Goal: Information Seeking & Learning: Learn about a topic

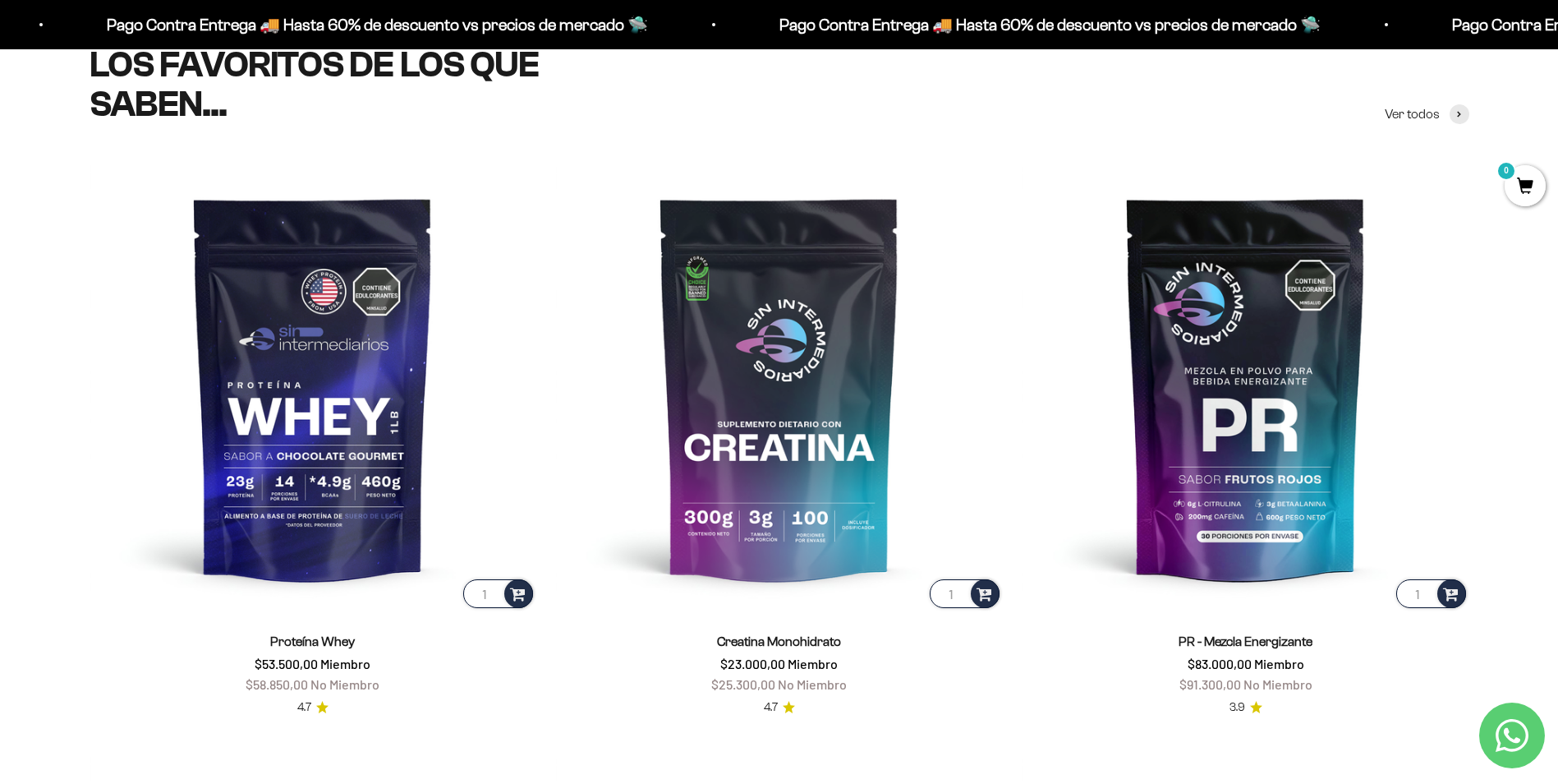
scroll to position [986, 0]
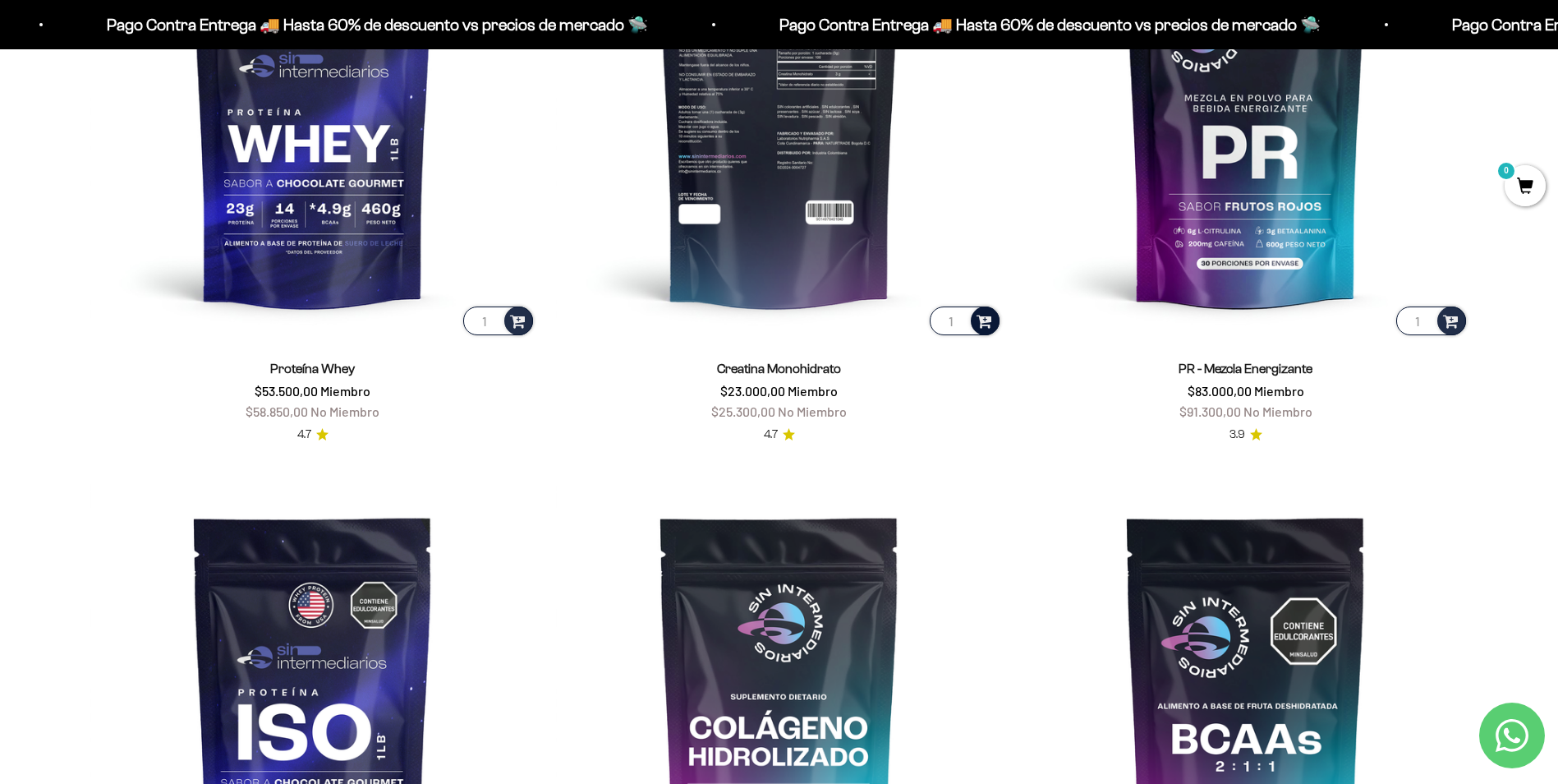
click at [992, 322] on span at bounding box center [984, 320] width 15 height 19
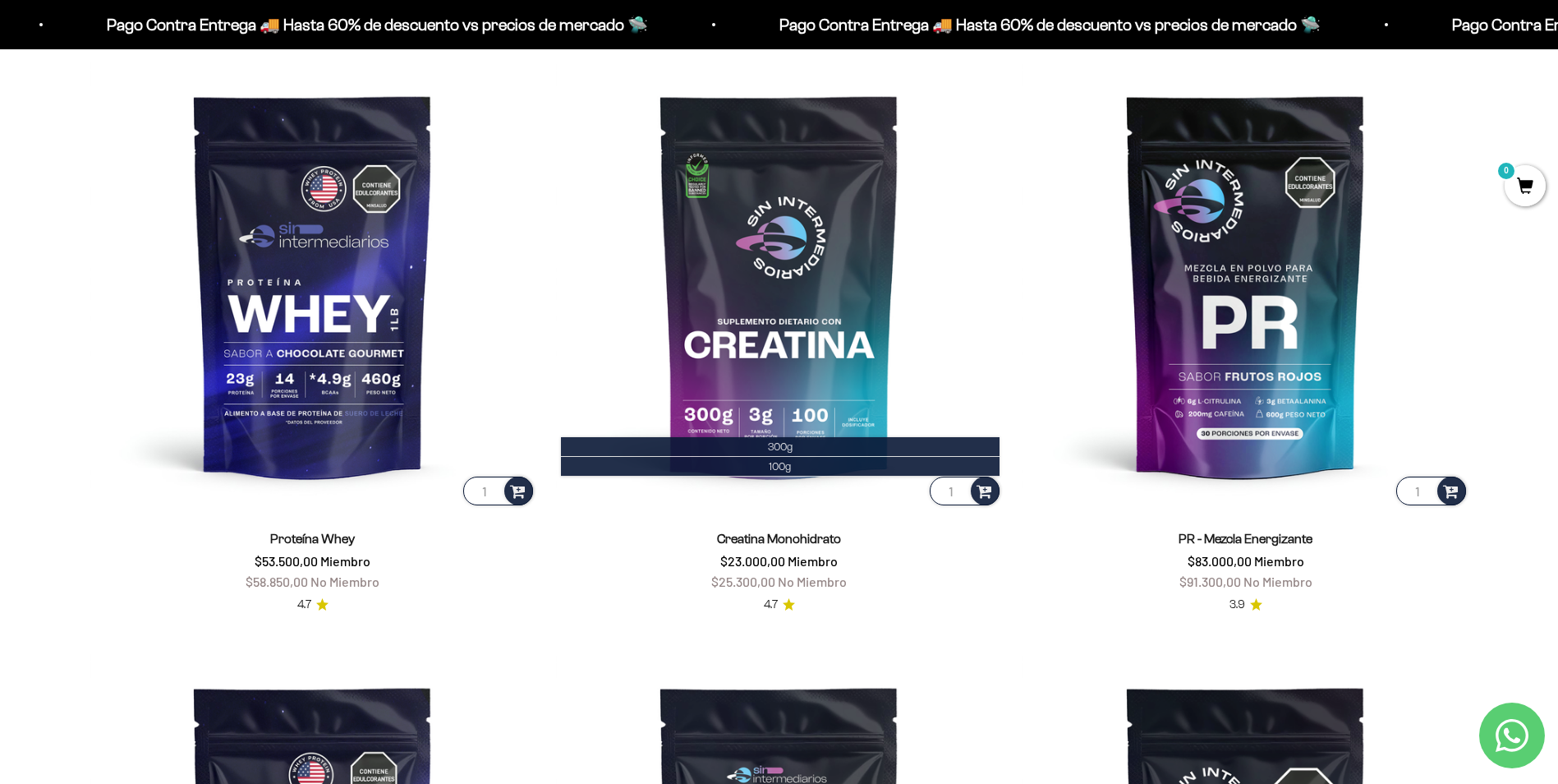
scroll to position [821, 0]
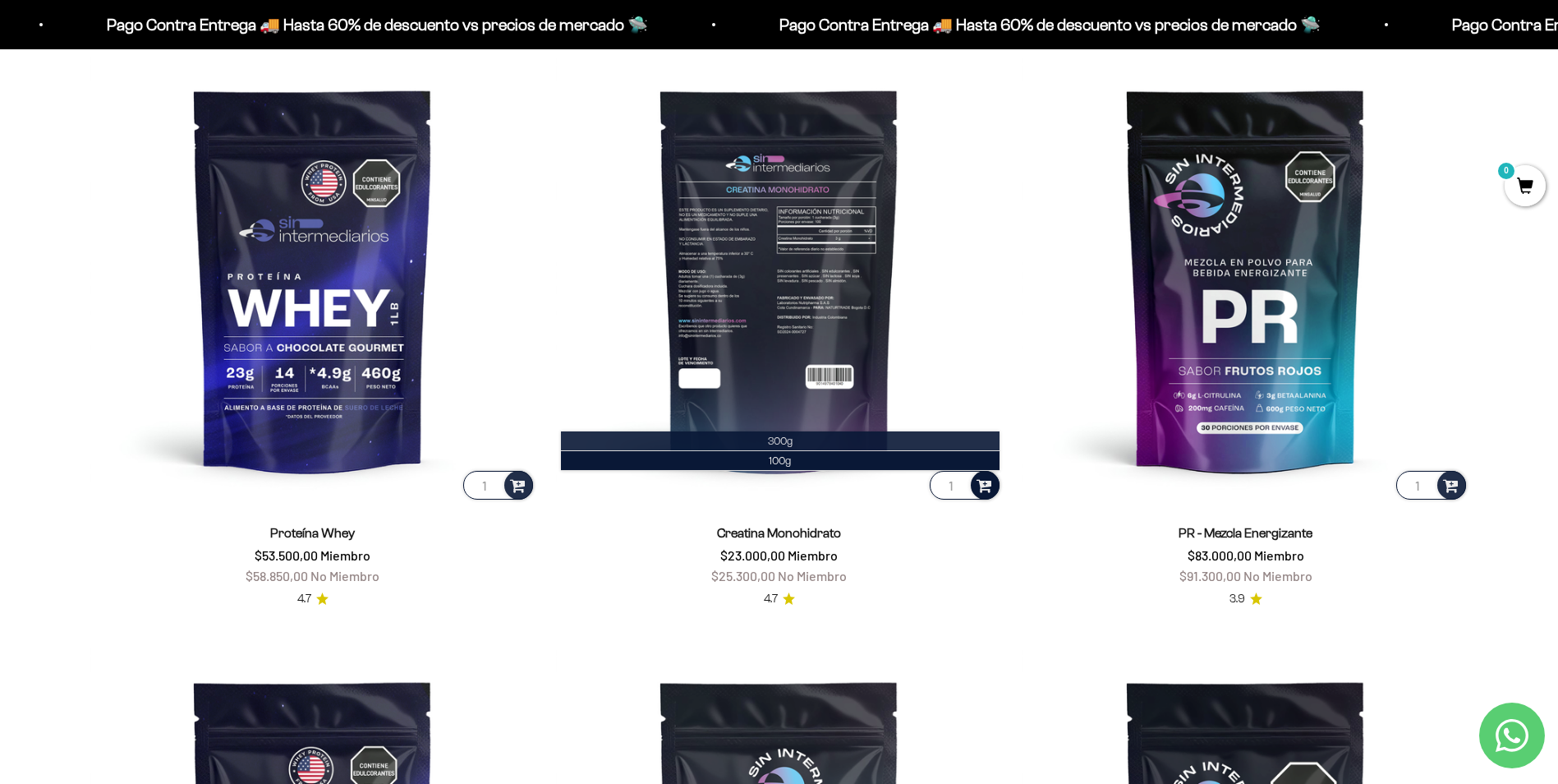
click at [829, 441] on li "300g" at bounding box center [780, 442] width 439 height 20
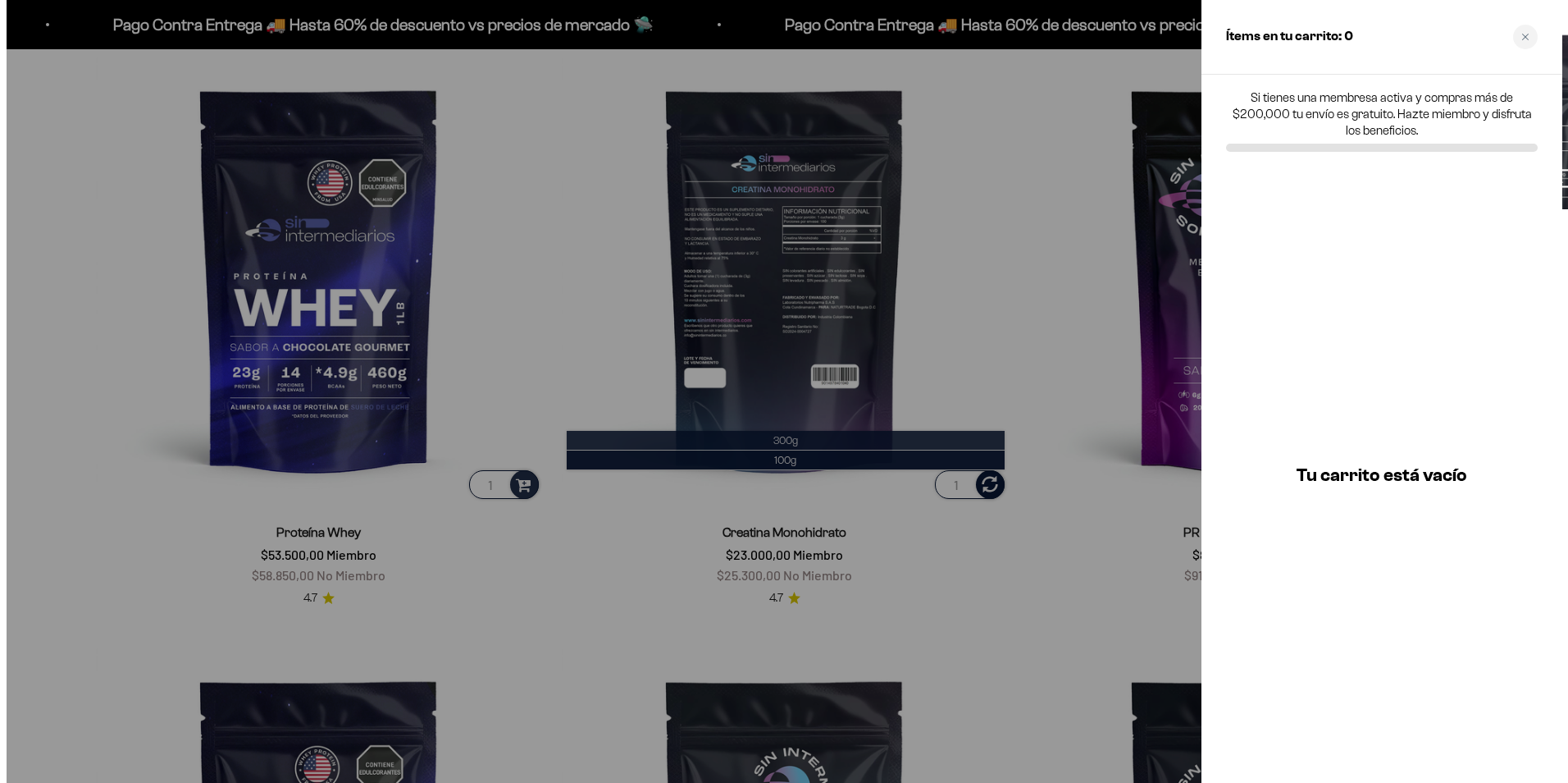
scroll to position [825, 0]
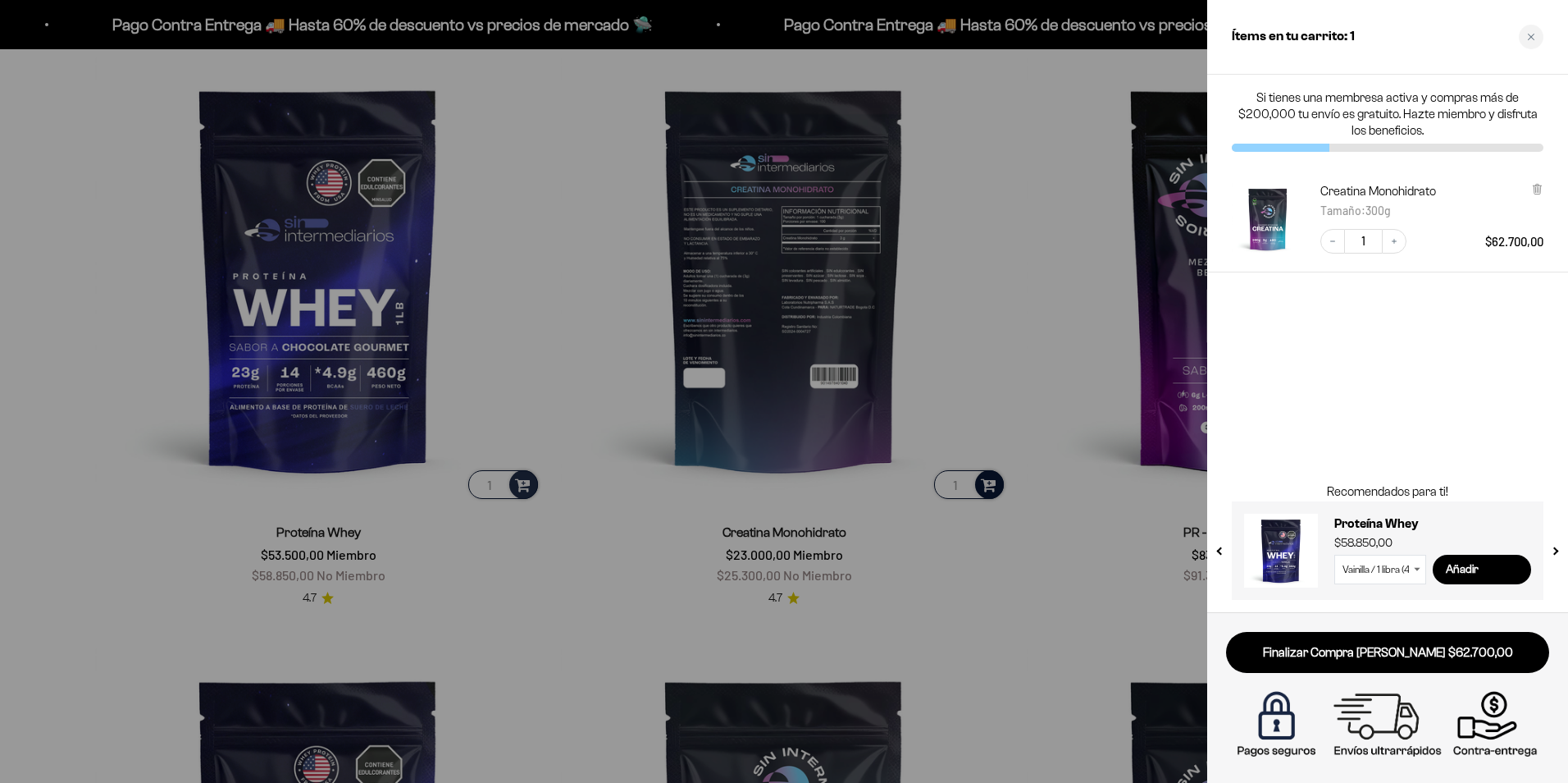
click at [1119, 208] on div at bounding box center [784, 391] width 1568 height 783
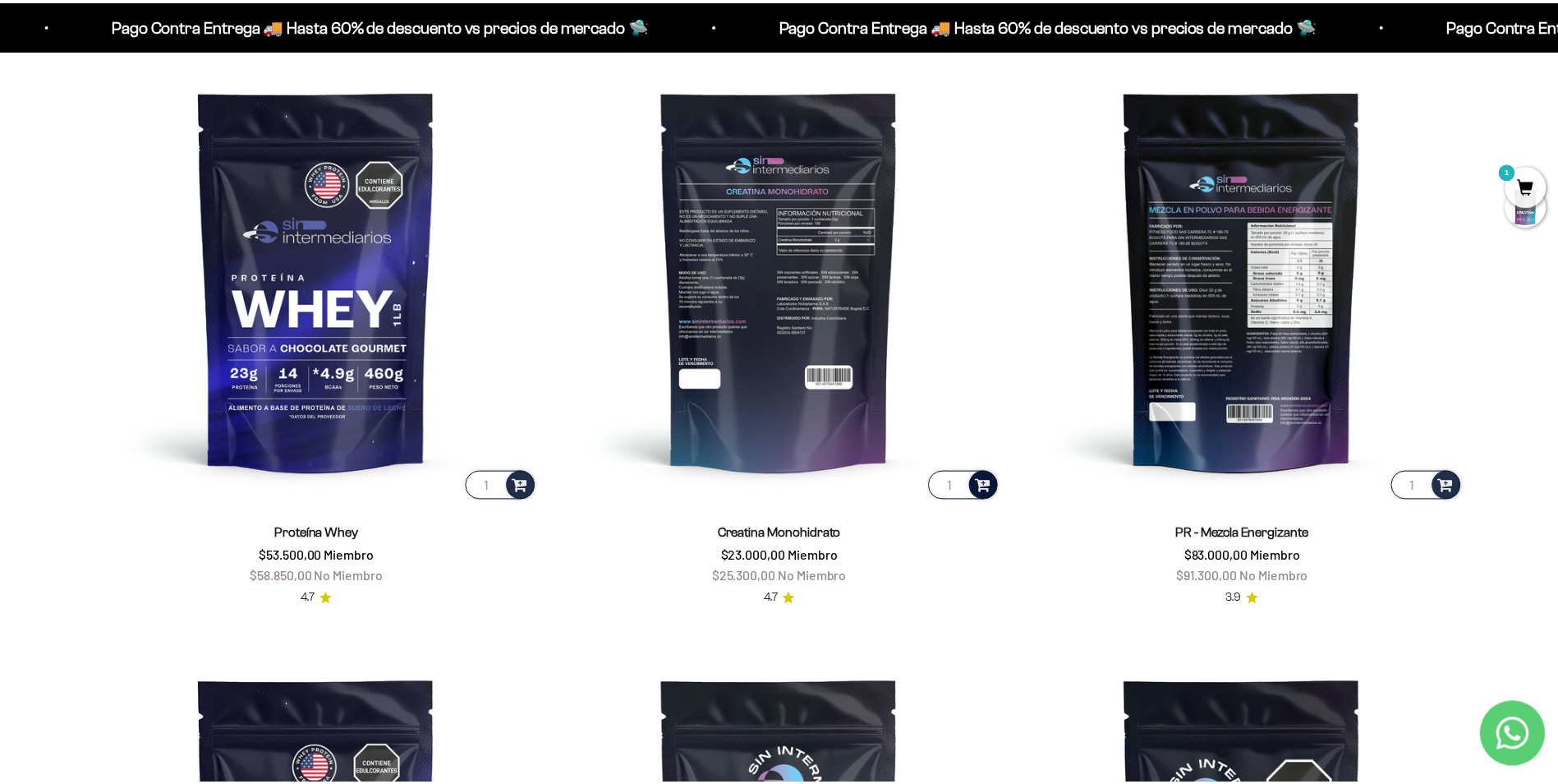
scroll to position [821, 0]
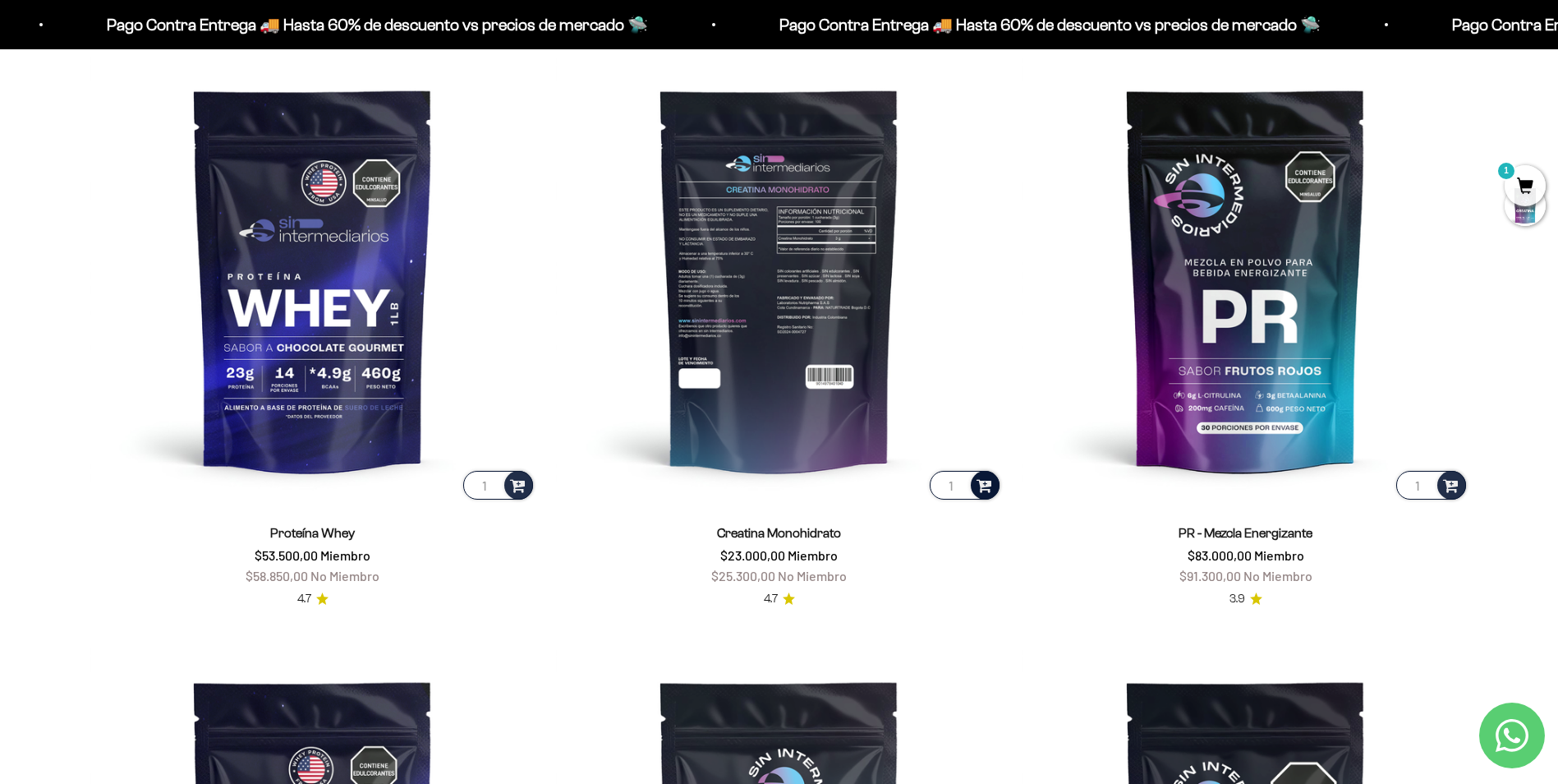
click at [983, 491] on span at bounding box center [983, 484] width 24 height 23
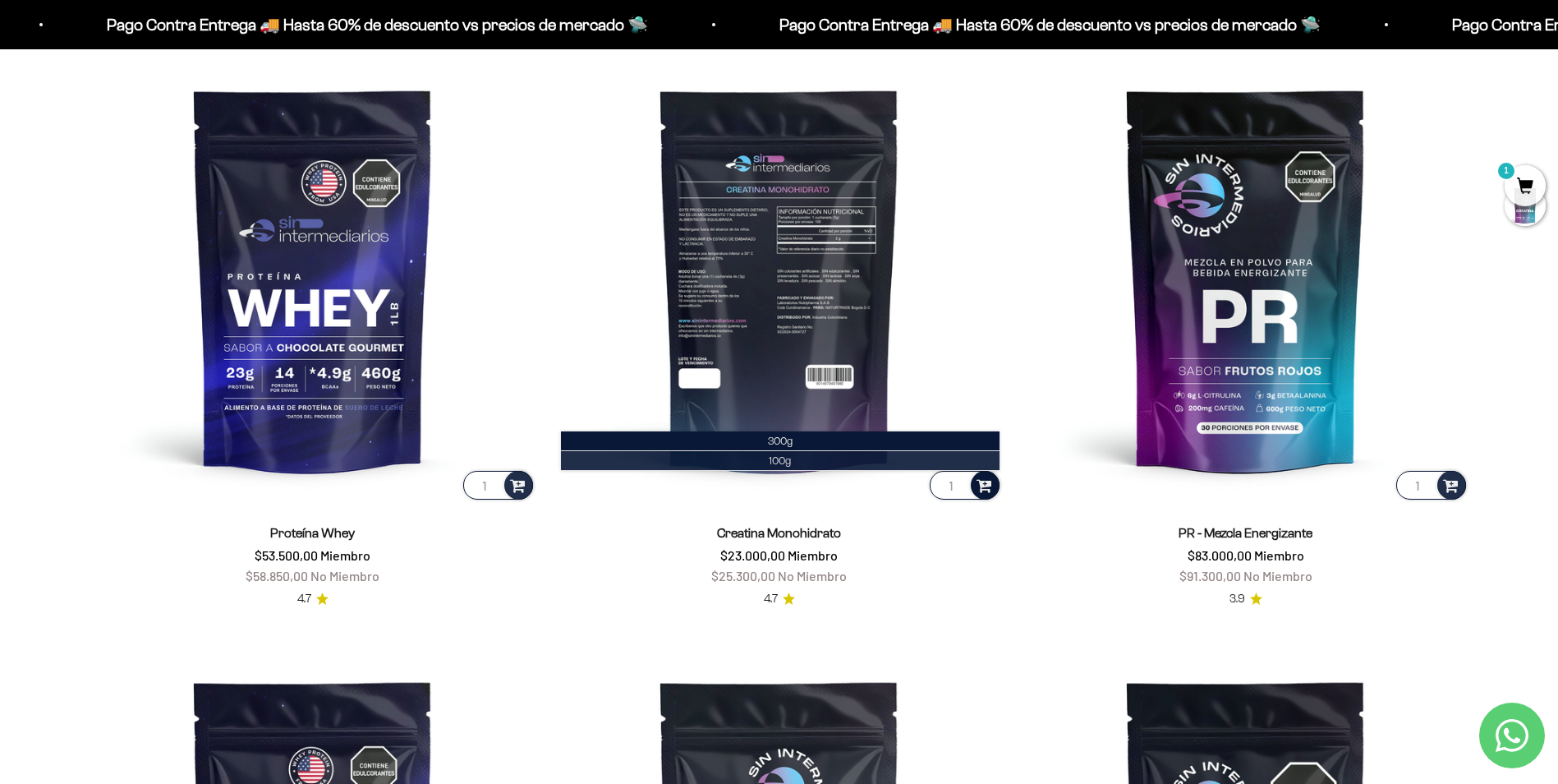
click at [770, 463] on span "100g" at bounding box center [779, 461] width 22 height 13
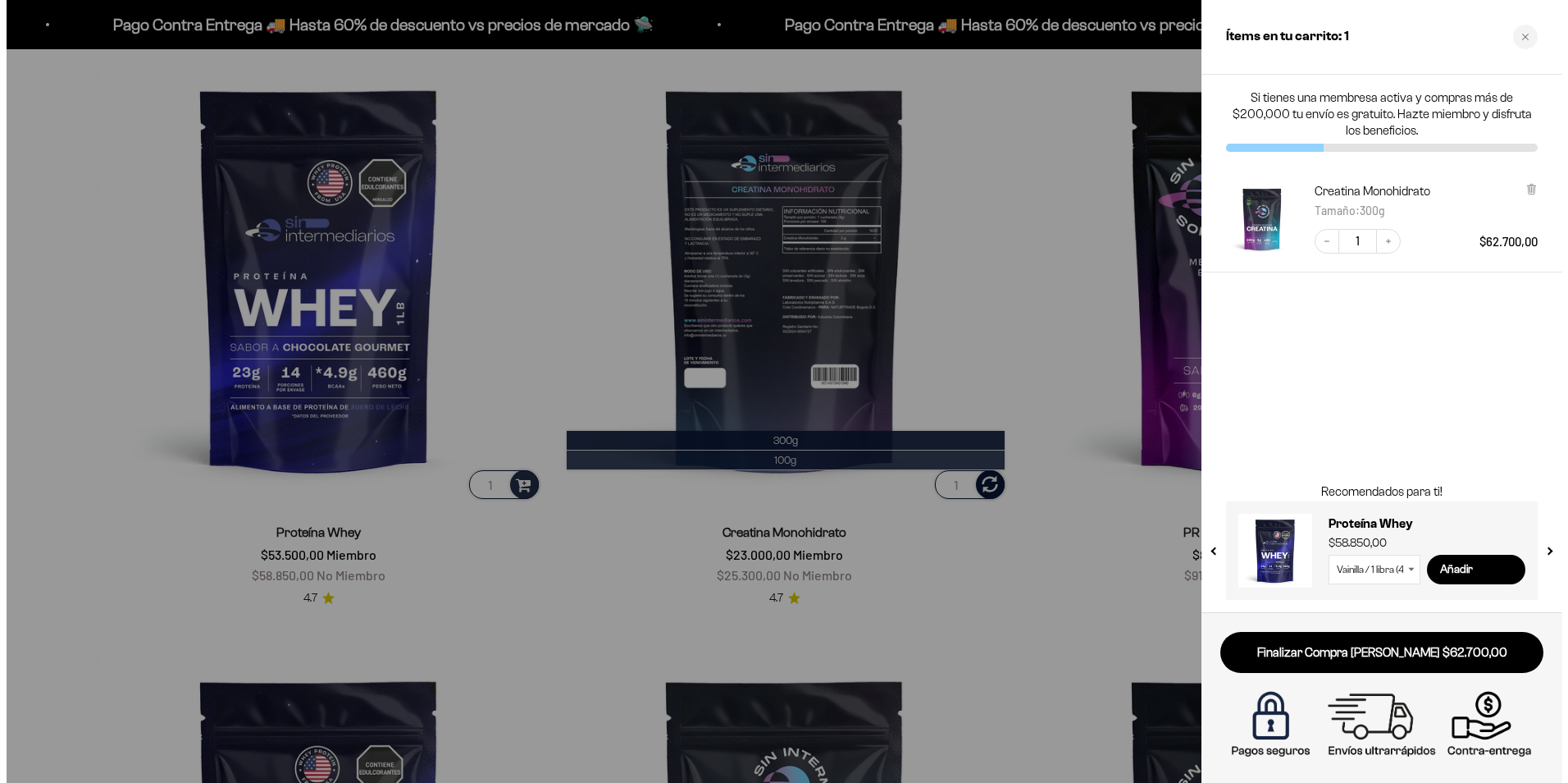
scroll to position [825, 0]
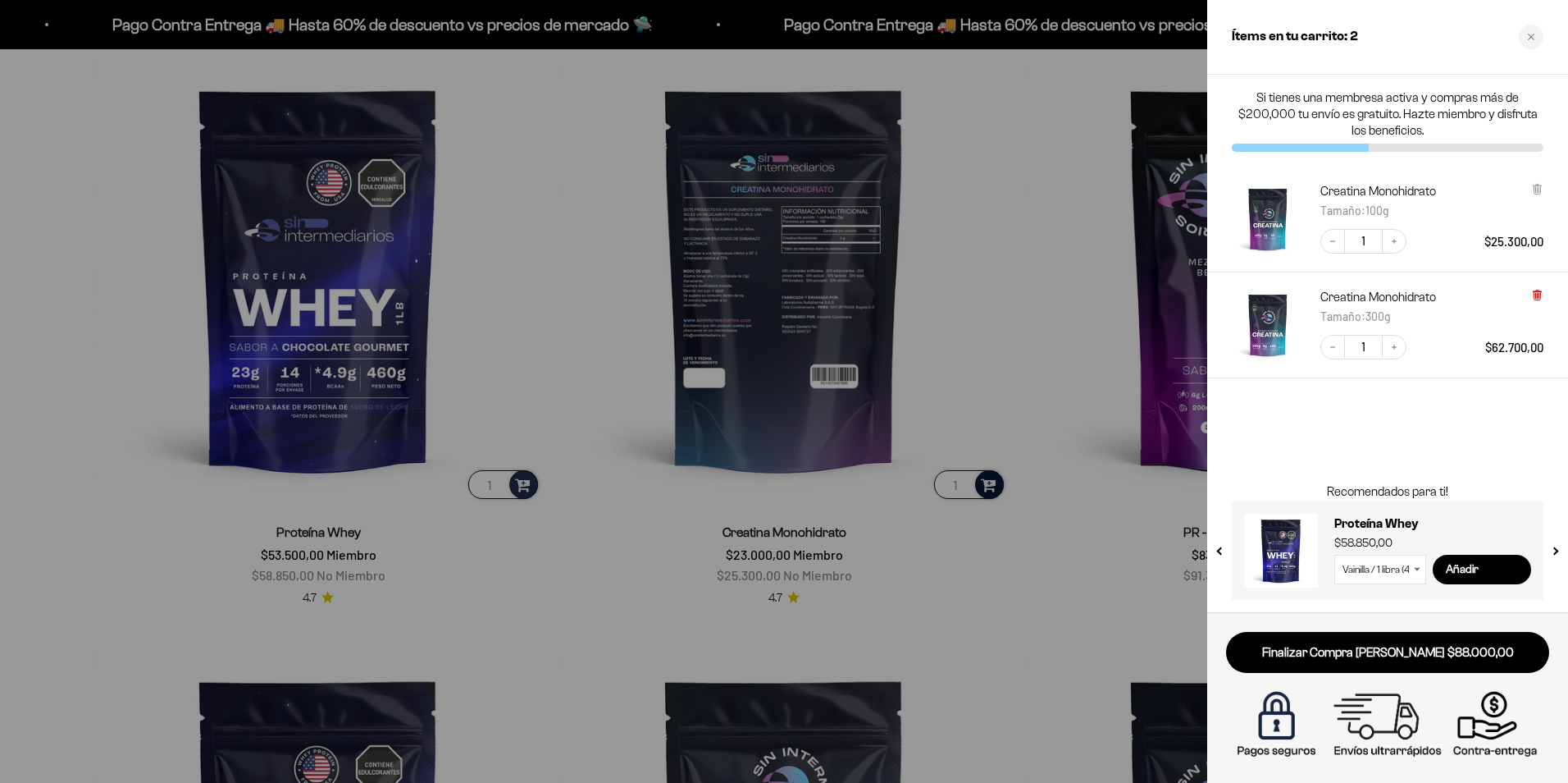
click at [1543, 296] on icon at bounding box center [1537, 296] width 13 height 13
click at [1350, 193] on link "Creatina Monohidrato" at bounding box center [1378, 191] width 115 height 16
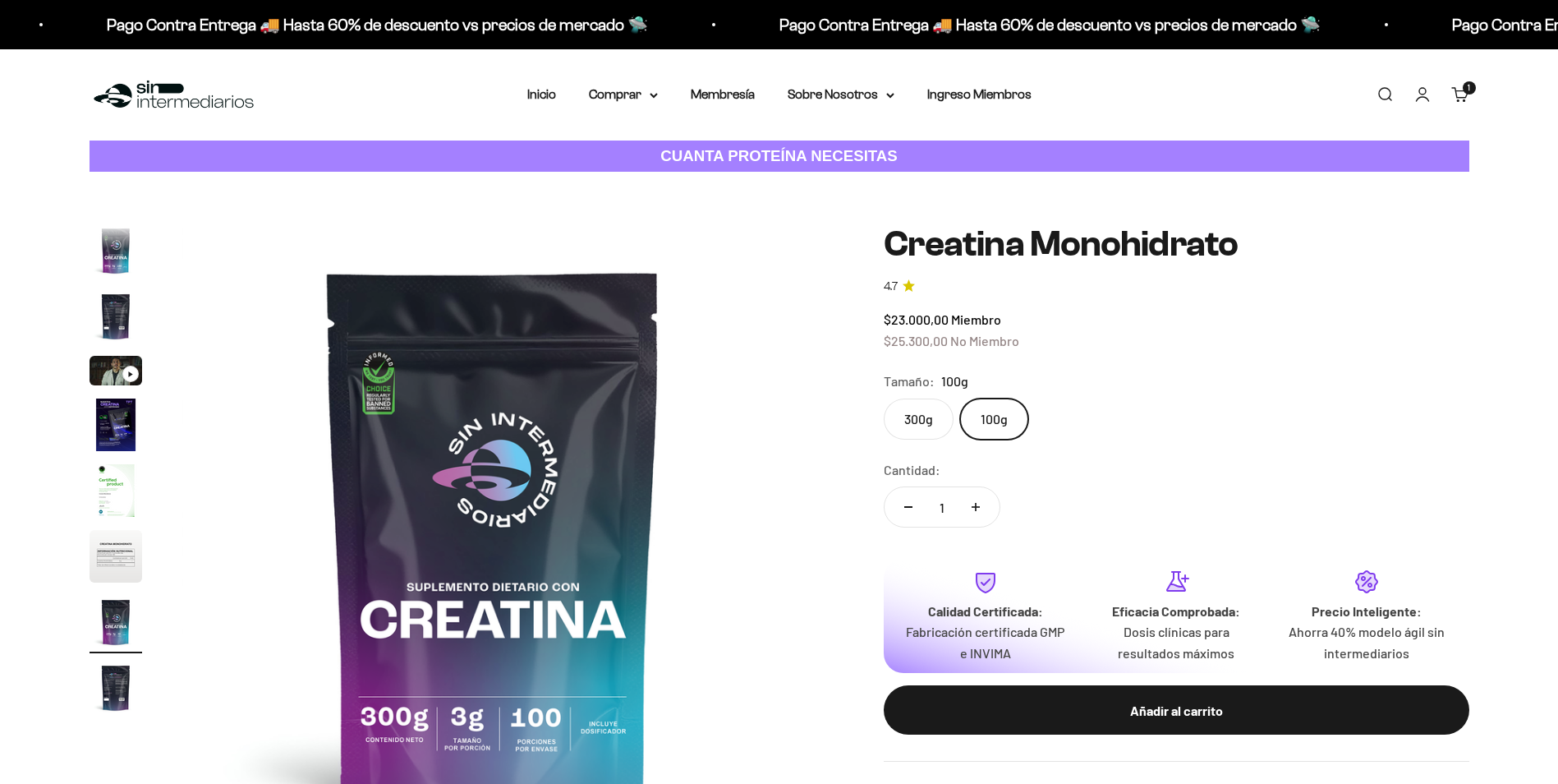
click at [107, 399] on img "Ir al artículo 4" at bounding box center [116, 425] width 53 height 53
click at [109, 530] on img "Ir al artículo 6" at bounding box center [116, 556] width 53 height 53
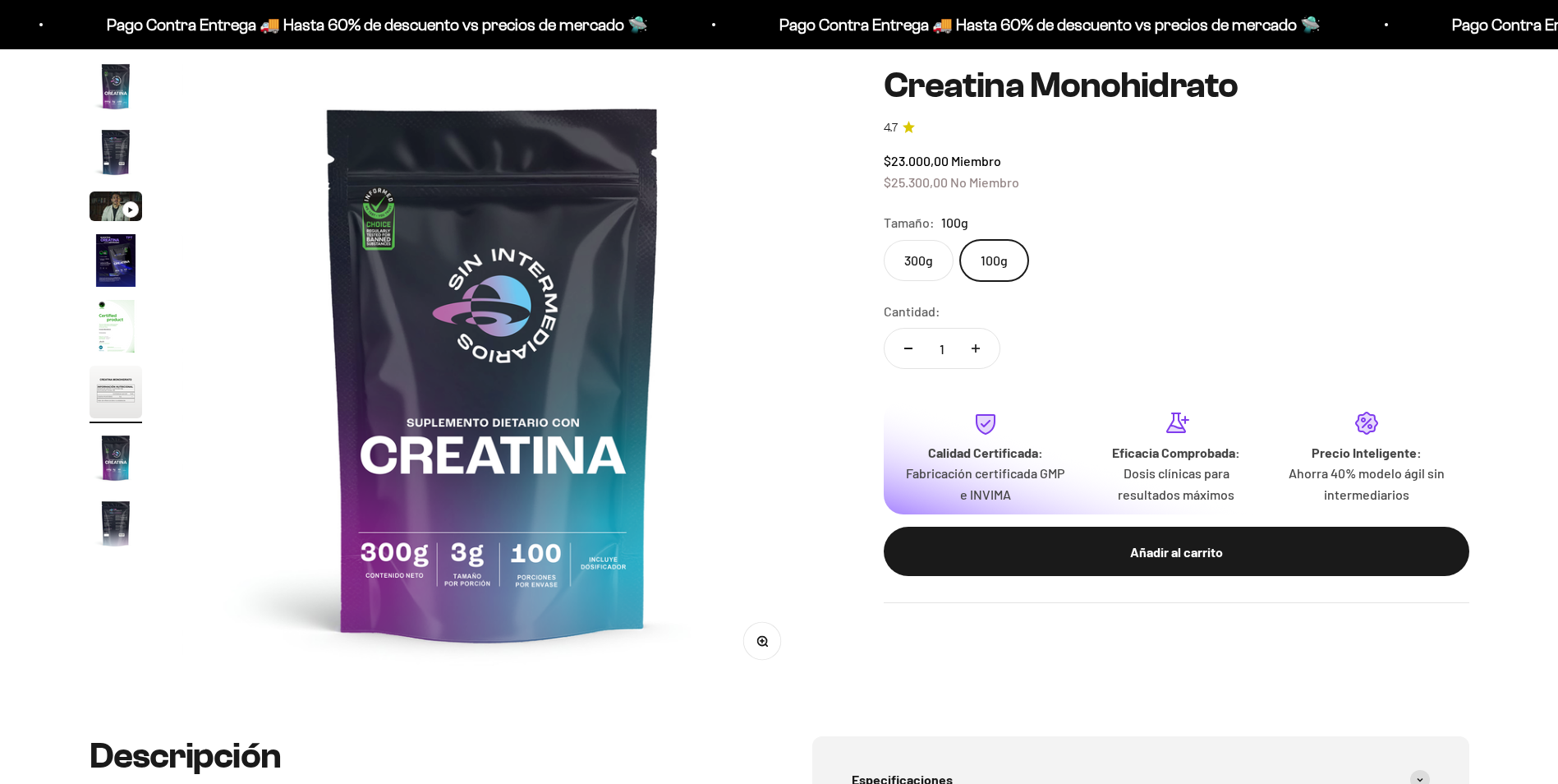
click at [116, 457] on button "Ir al artículo 7" at bounding box center [116, 460] width 53 height 57
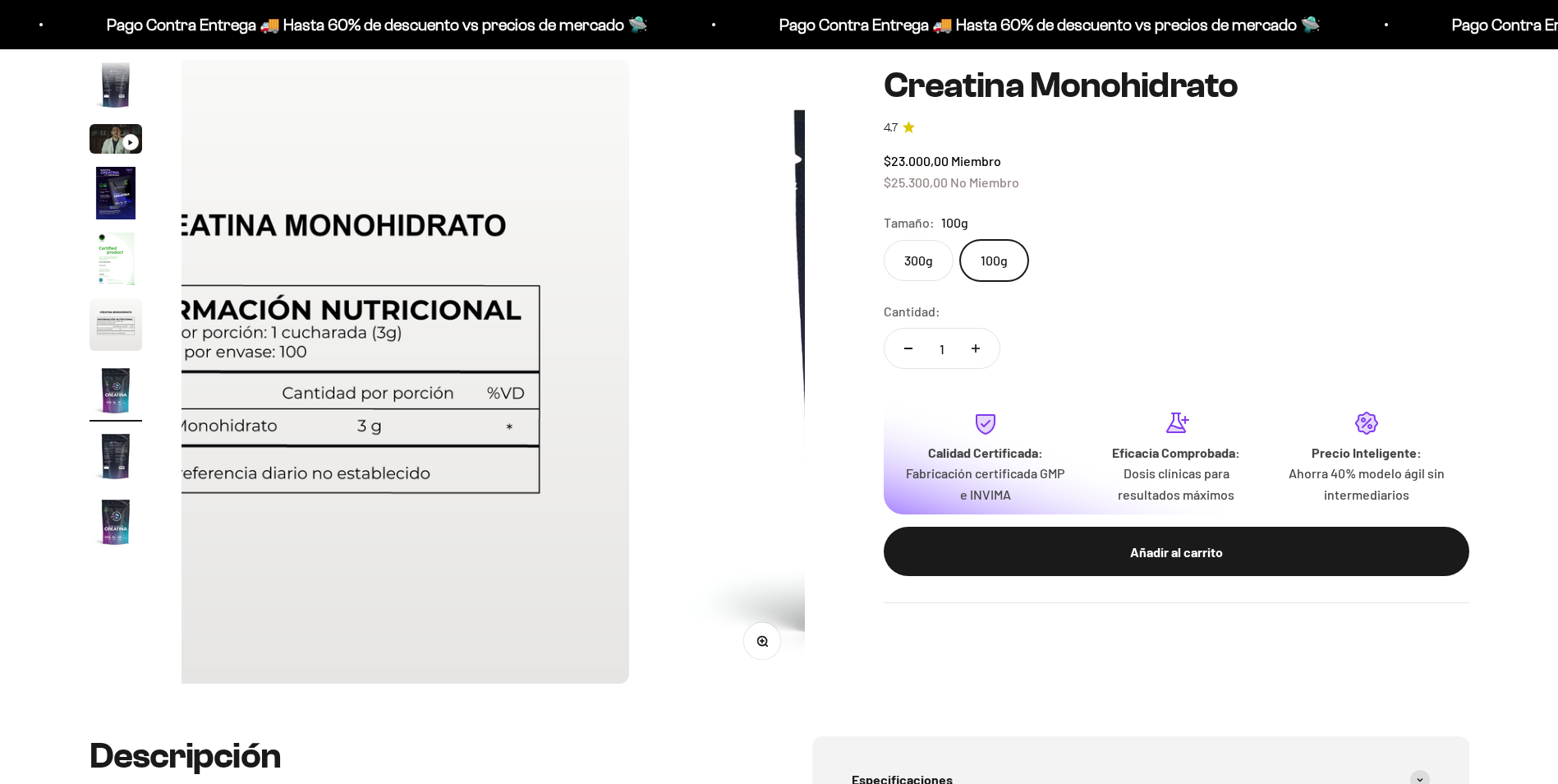
scroll to position [0, 3860]
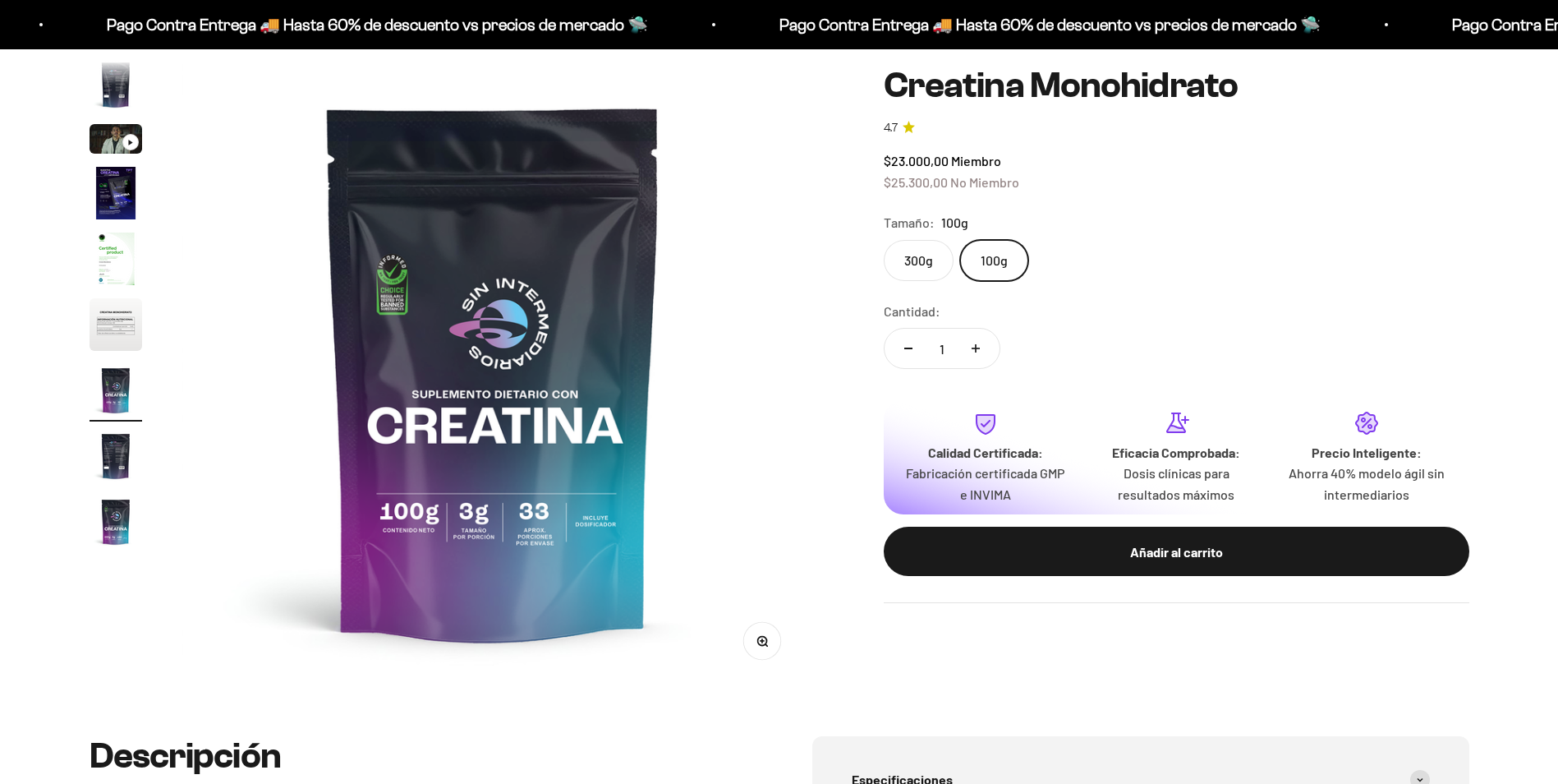
click at [118, 499] on img "Ir al artículo 9" at bounding box center [116, 522] width 53 height 53
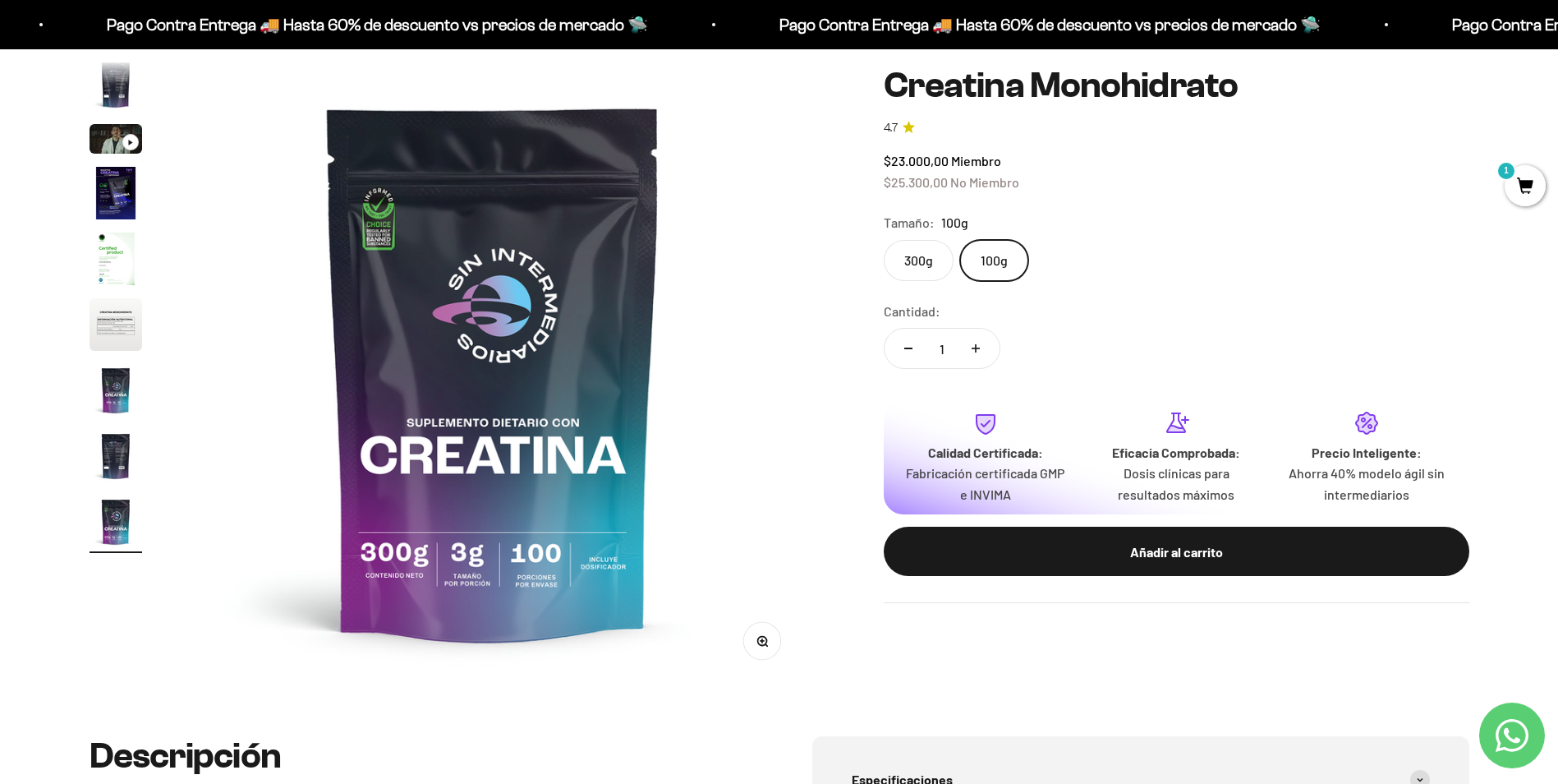
click at [110, 454] on img "Ir al artículo 8" at bounding box center [116, 456] width 53 height 53
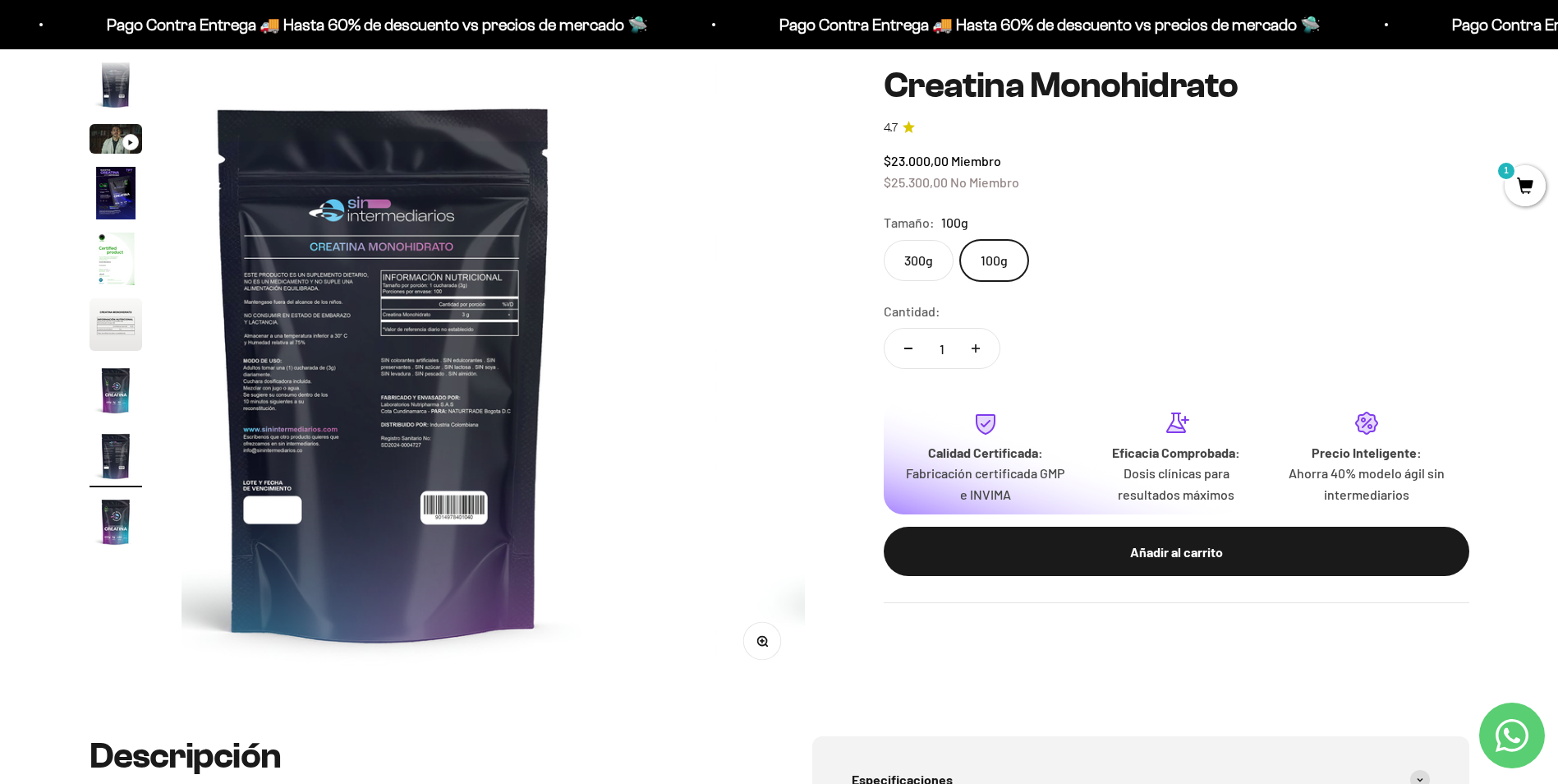
scroll to position [0, 4504]
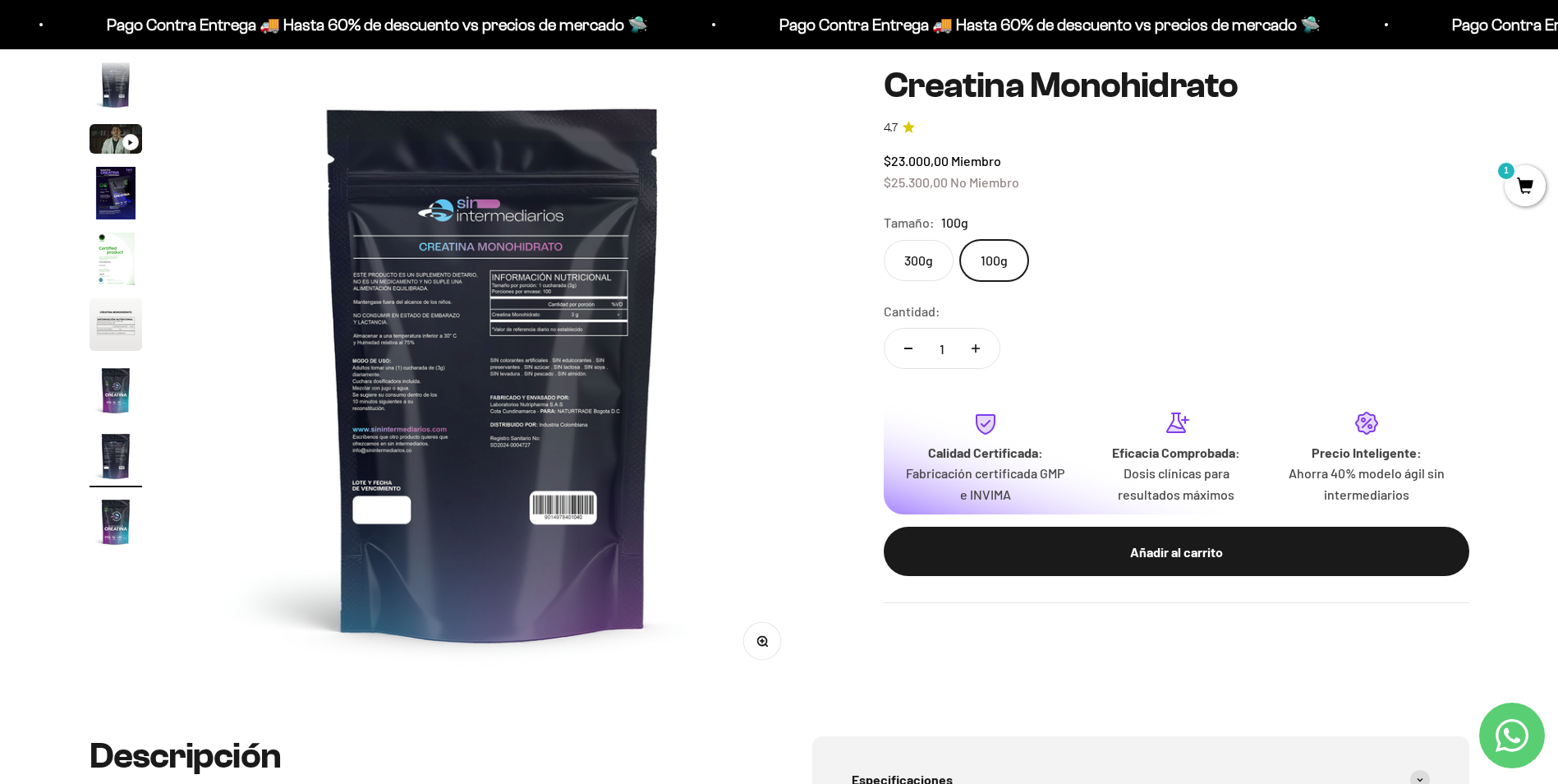
click at [109, 392] on img "Ir al artículo 7" at bounding box center [116, 391] width 53 height 53
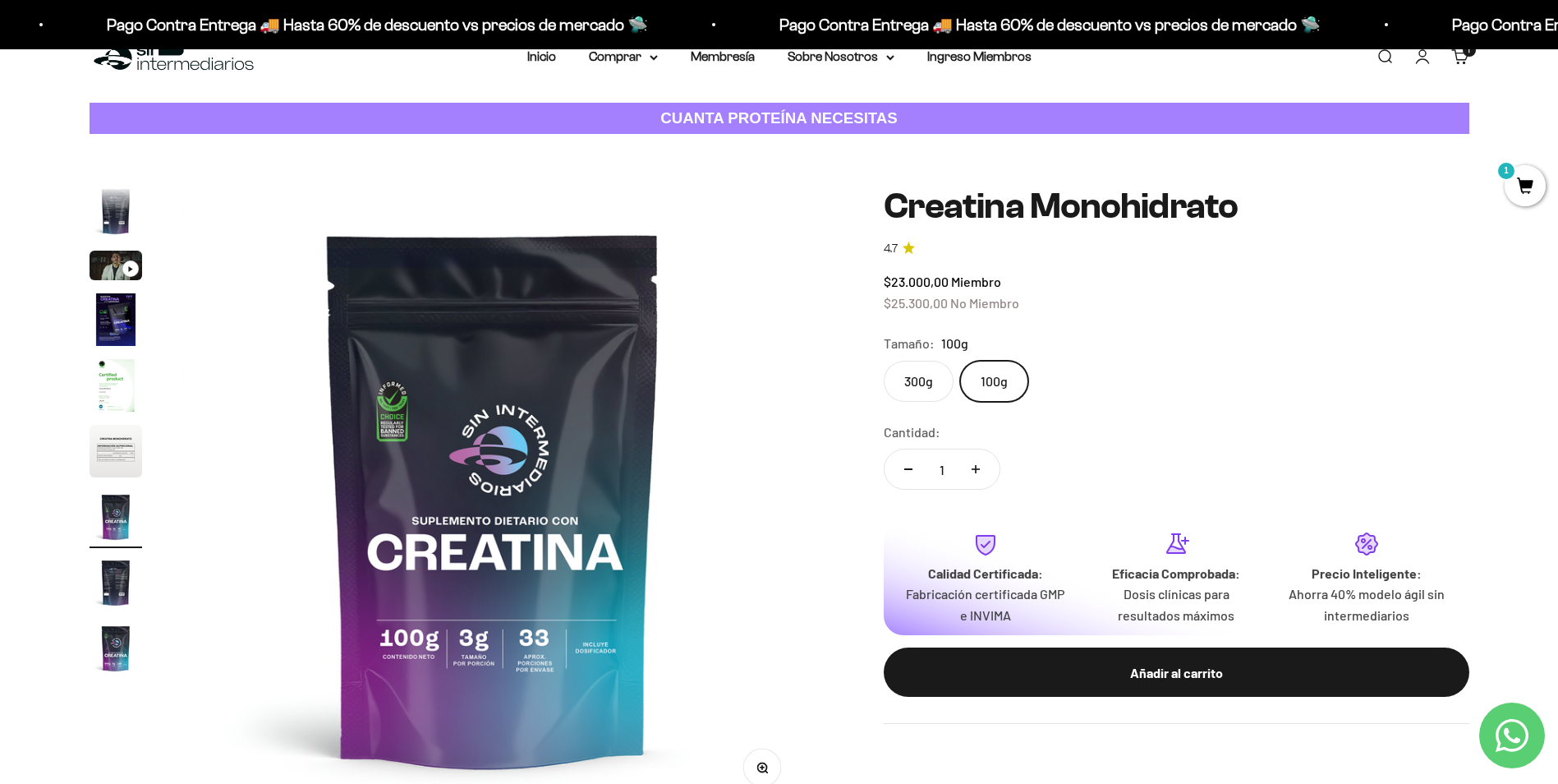
scroll to position [0, 0]
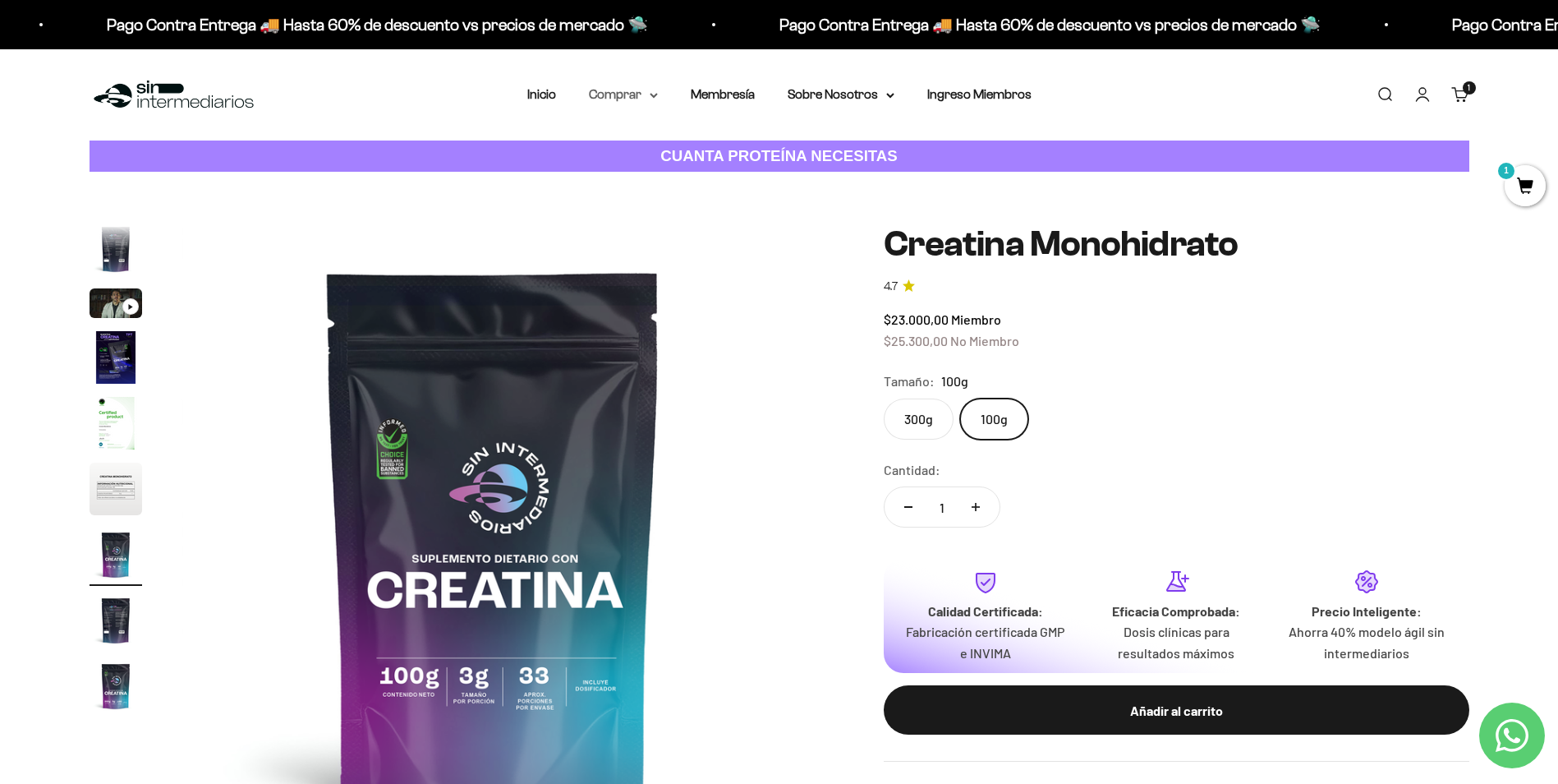
click at [654, 101] on summary "Comprar" at bounding box center [624, 94] width 69 height 21
click at [723, 206] on summary "Gomas sin azúcar" at bounding box center [667, 208] width 136 height 21
click at [727, 176] on summary "Otros Suplementos" at bounding box center [667, 178] width 136 height 21
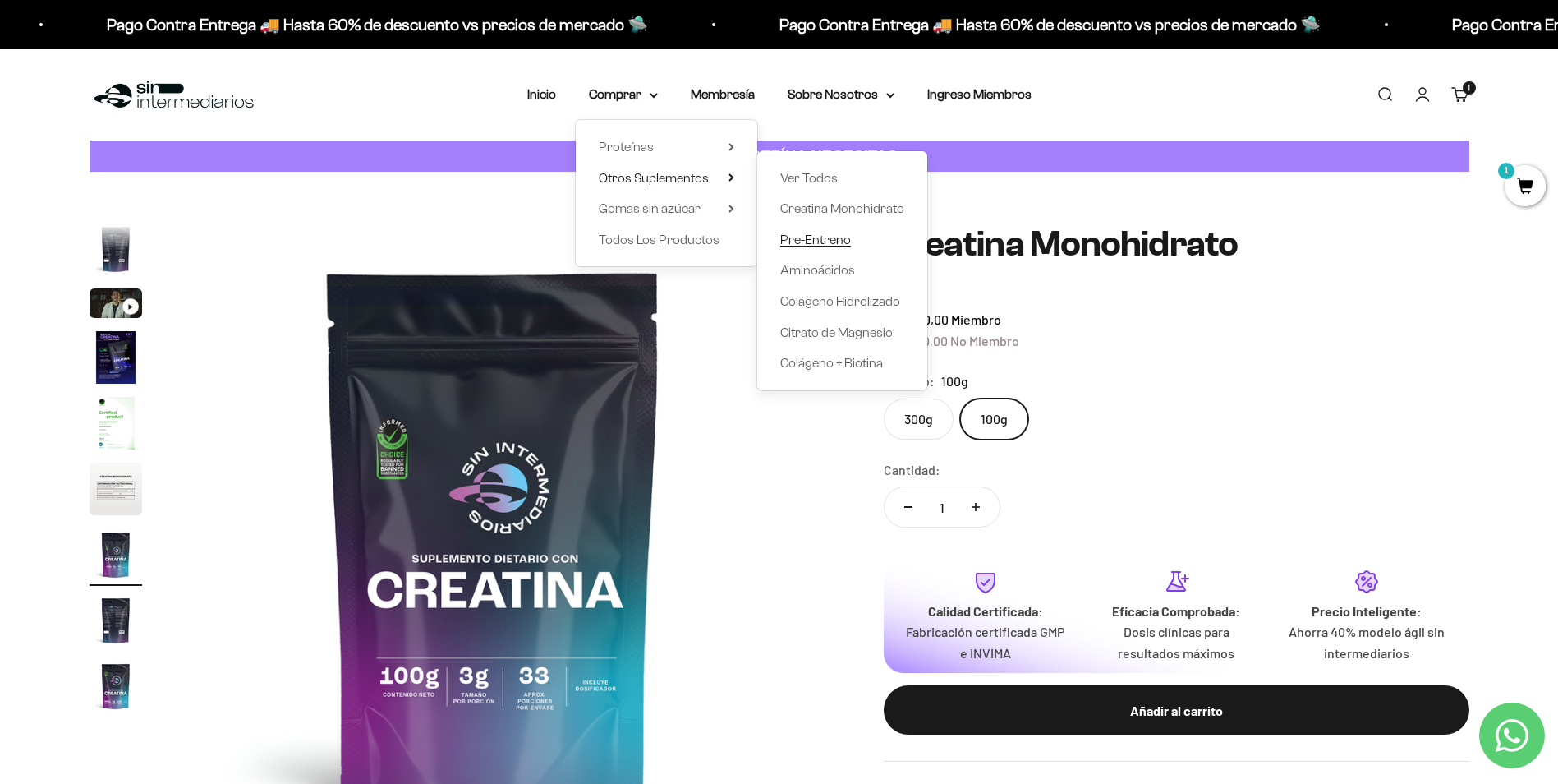
click at [823, 241] on span "Pre-Entreno" at bounding box center [816, 239] width 71 height 14
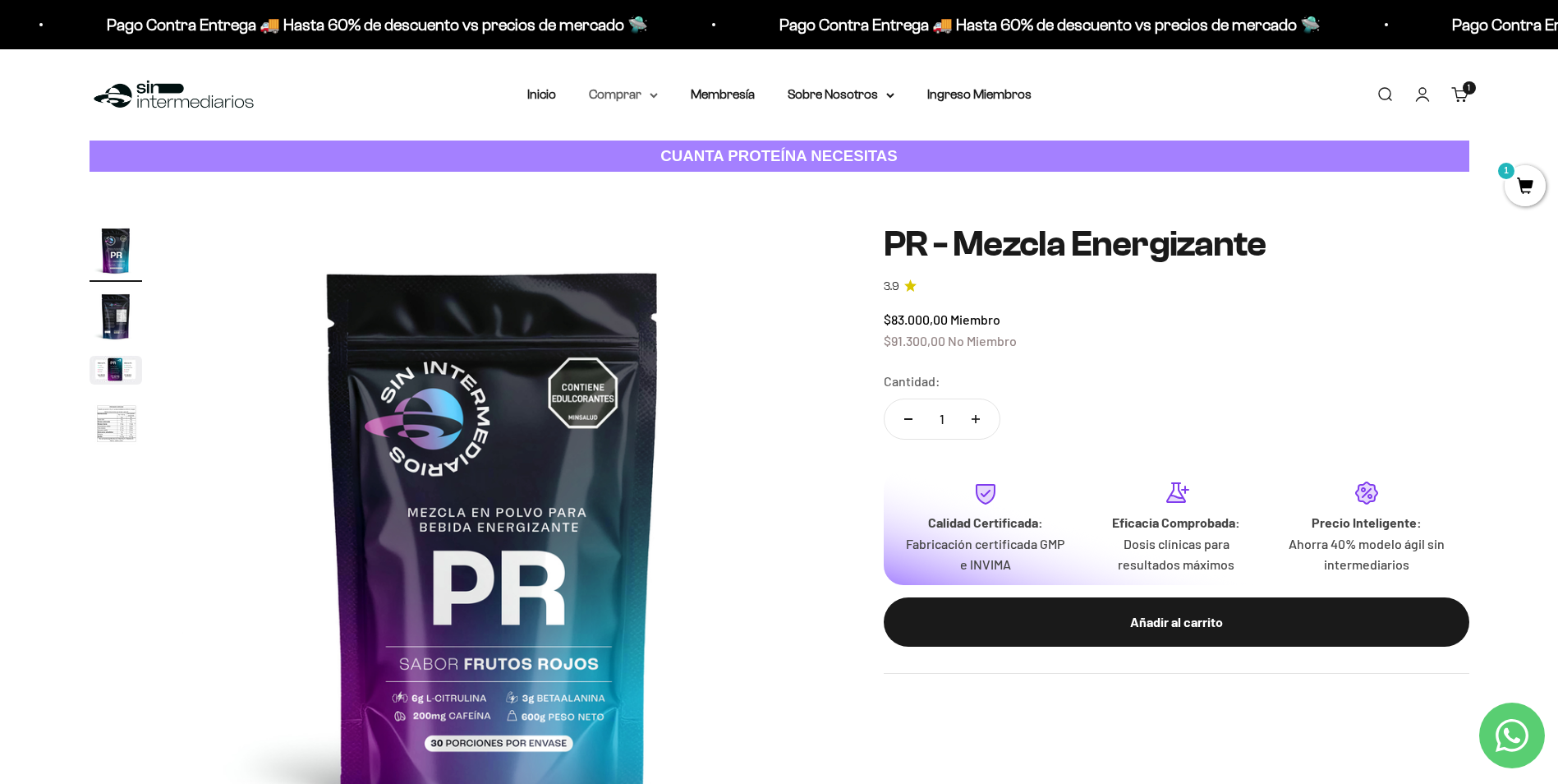
click at [653, 96] on icon at bounding box center [654, 96] width 6 height 4
click at [651, 93] on icon at bounding box center [654, 96] width 8 height 5
click at [654, 94] on icon at bounding box center [654, 96] width 8 height 5
click at [726, 170] on summary "Otros Suplementos" at bounding box center [667, 178] width 136 height 21
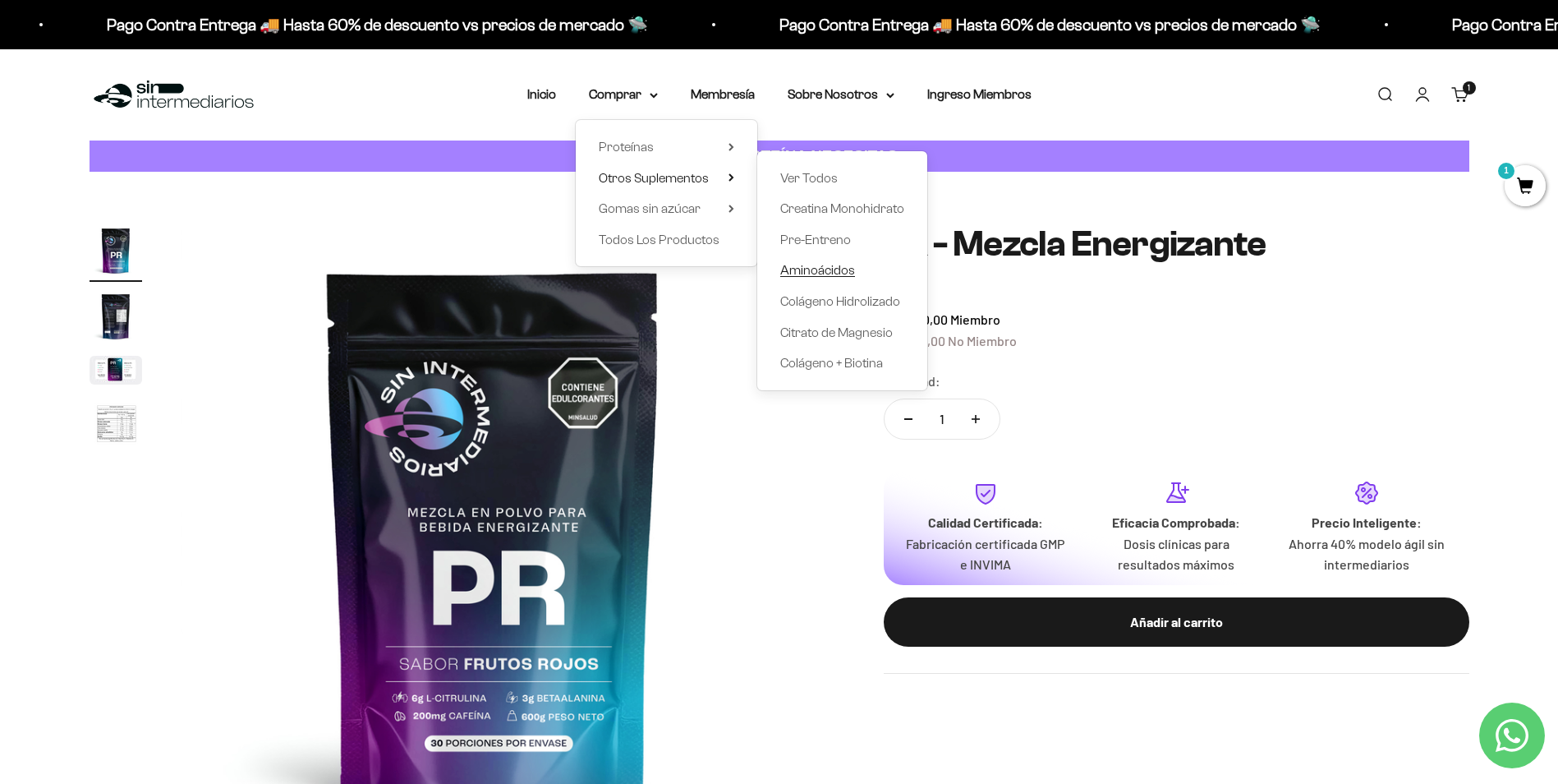
click at [820, 273] on span "Aminoácidos" at bounding box center [818, 270] width 75 height 14
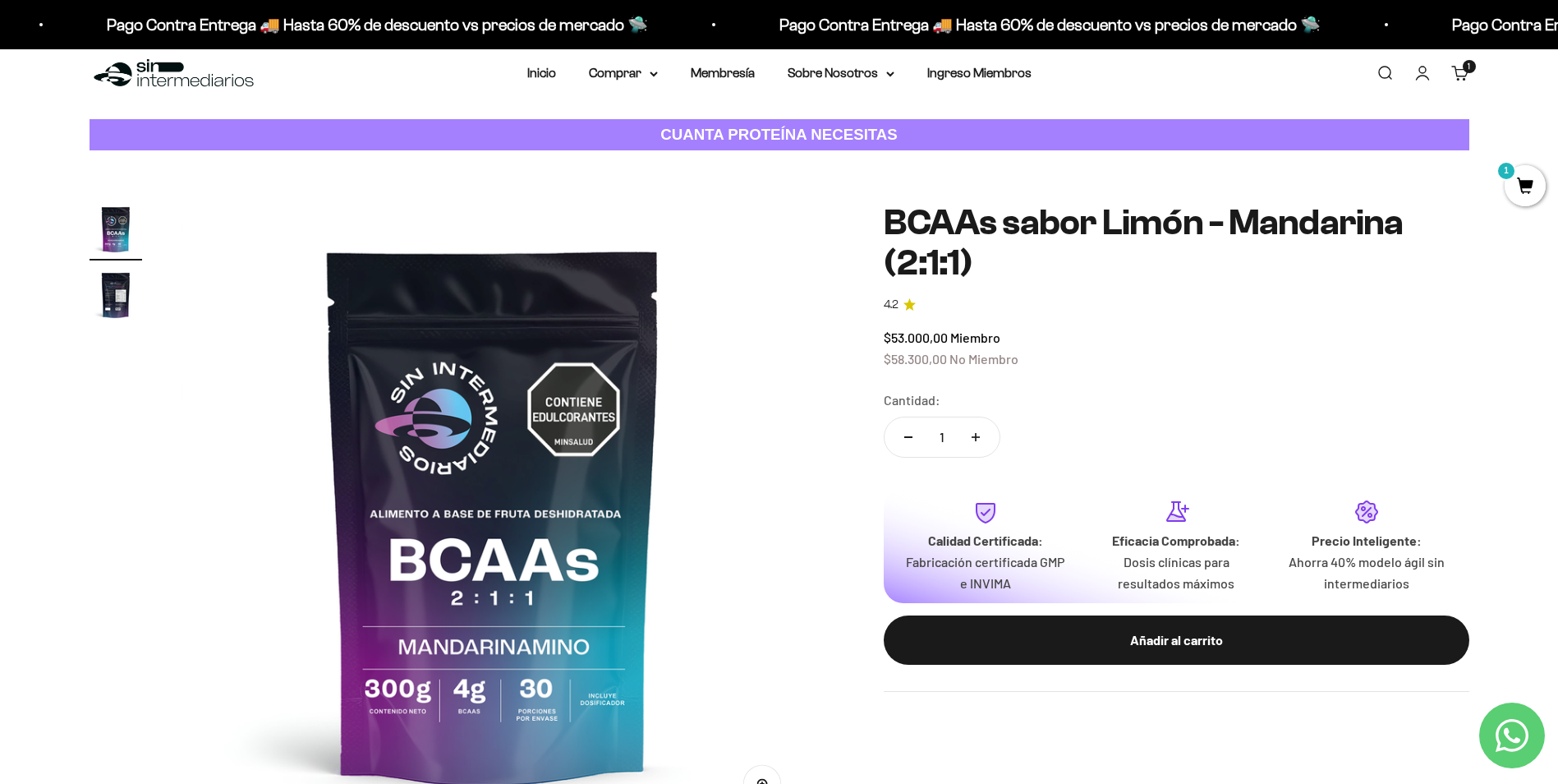
scroll to position [82, 0]
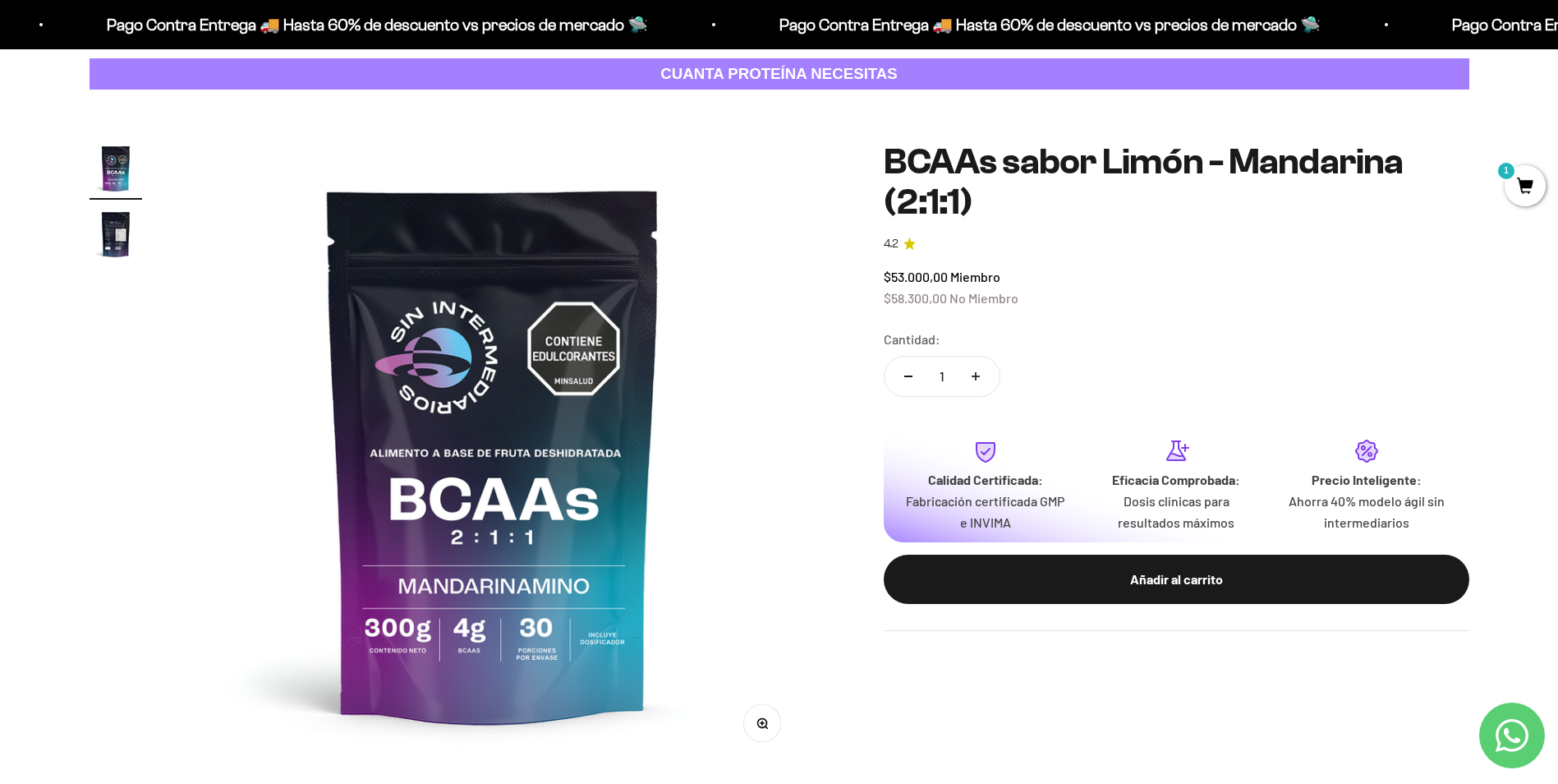
click at [116, 231] on img "Ir al artículo 2" at bounding box center [116, 234] width 53 height 53
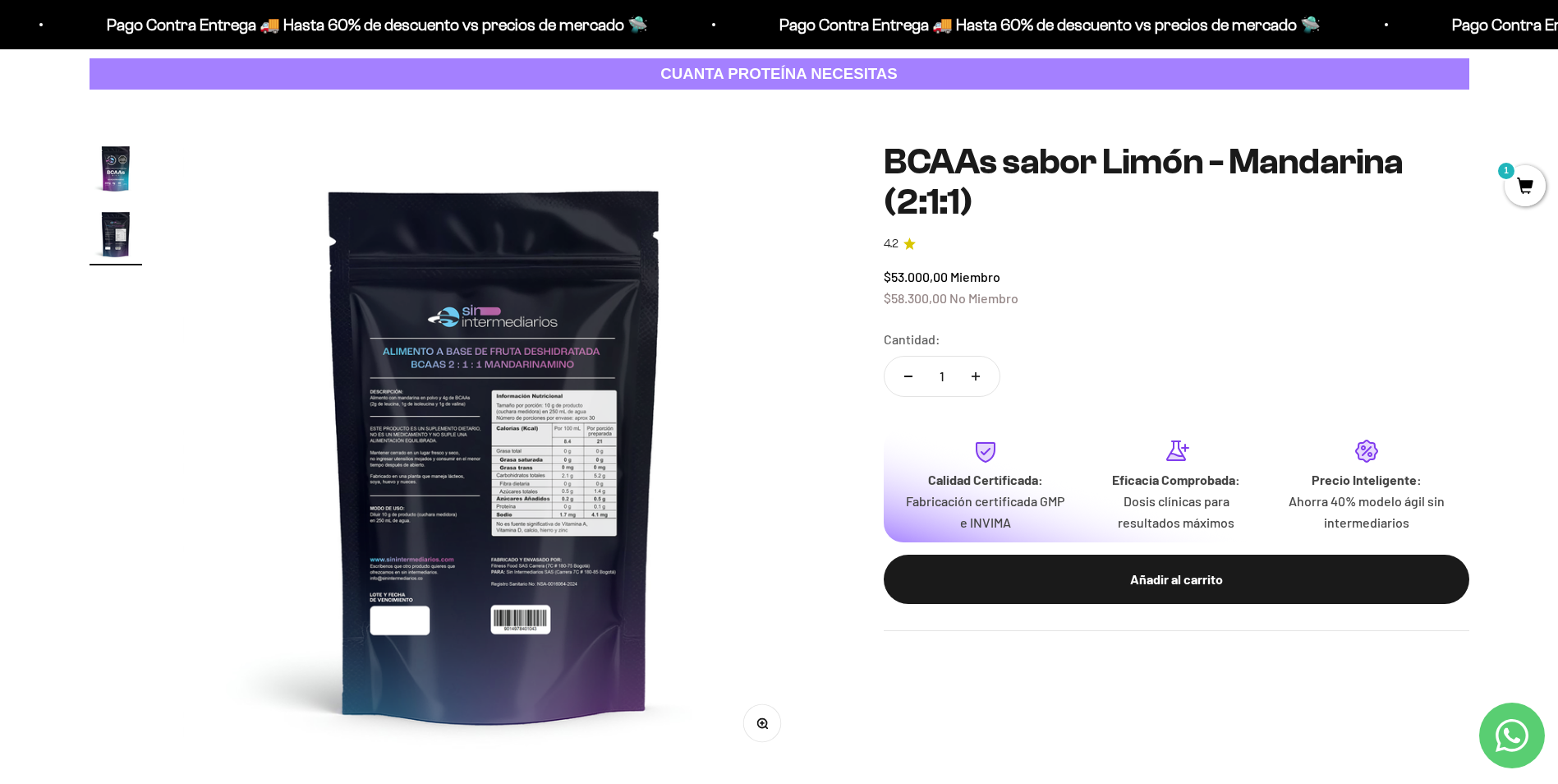
scroll to position [0, 643]
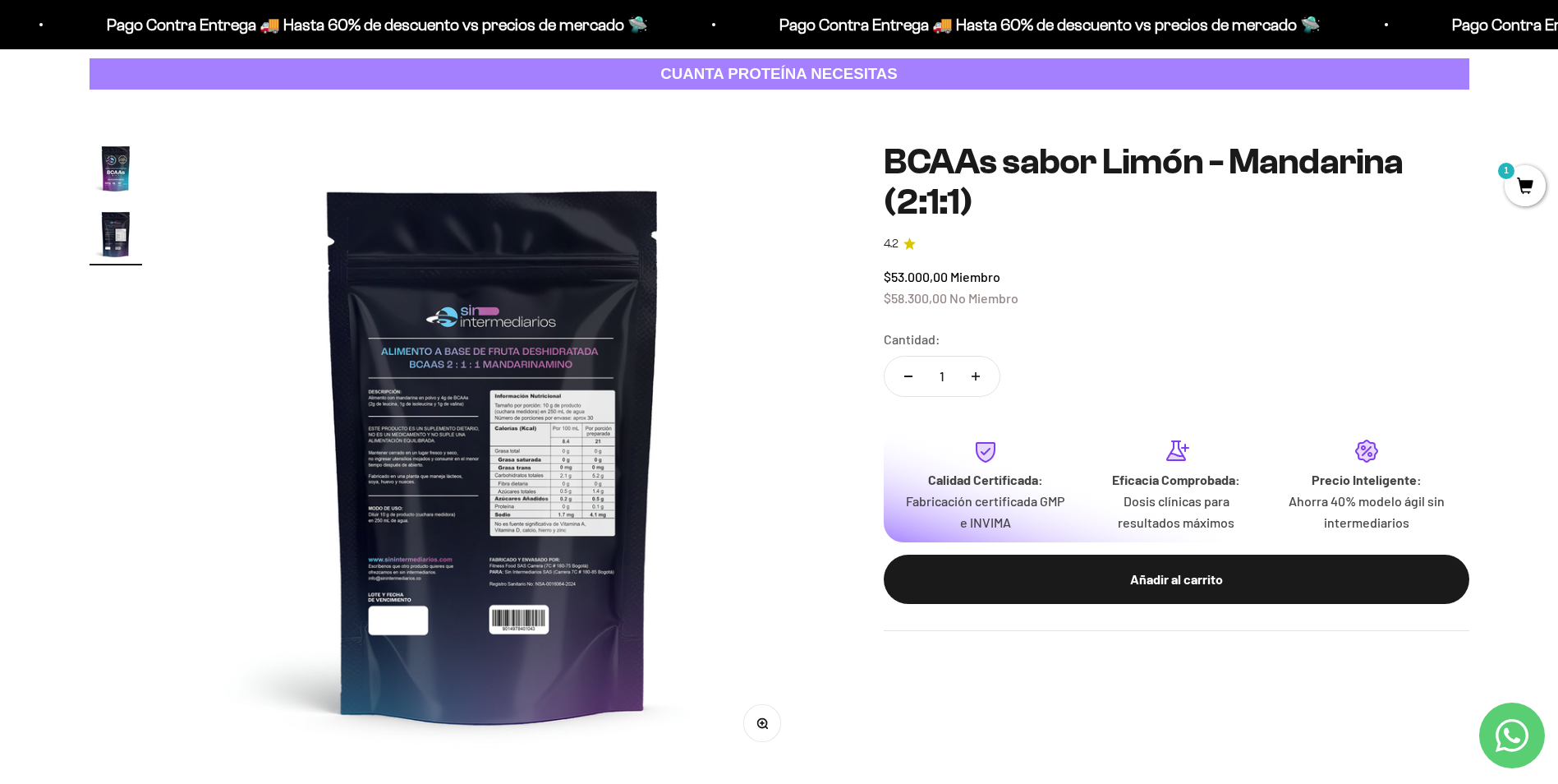
click at [559, 482] on img at bounding box center [493, 453] width 624 height 624
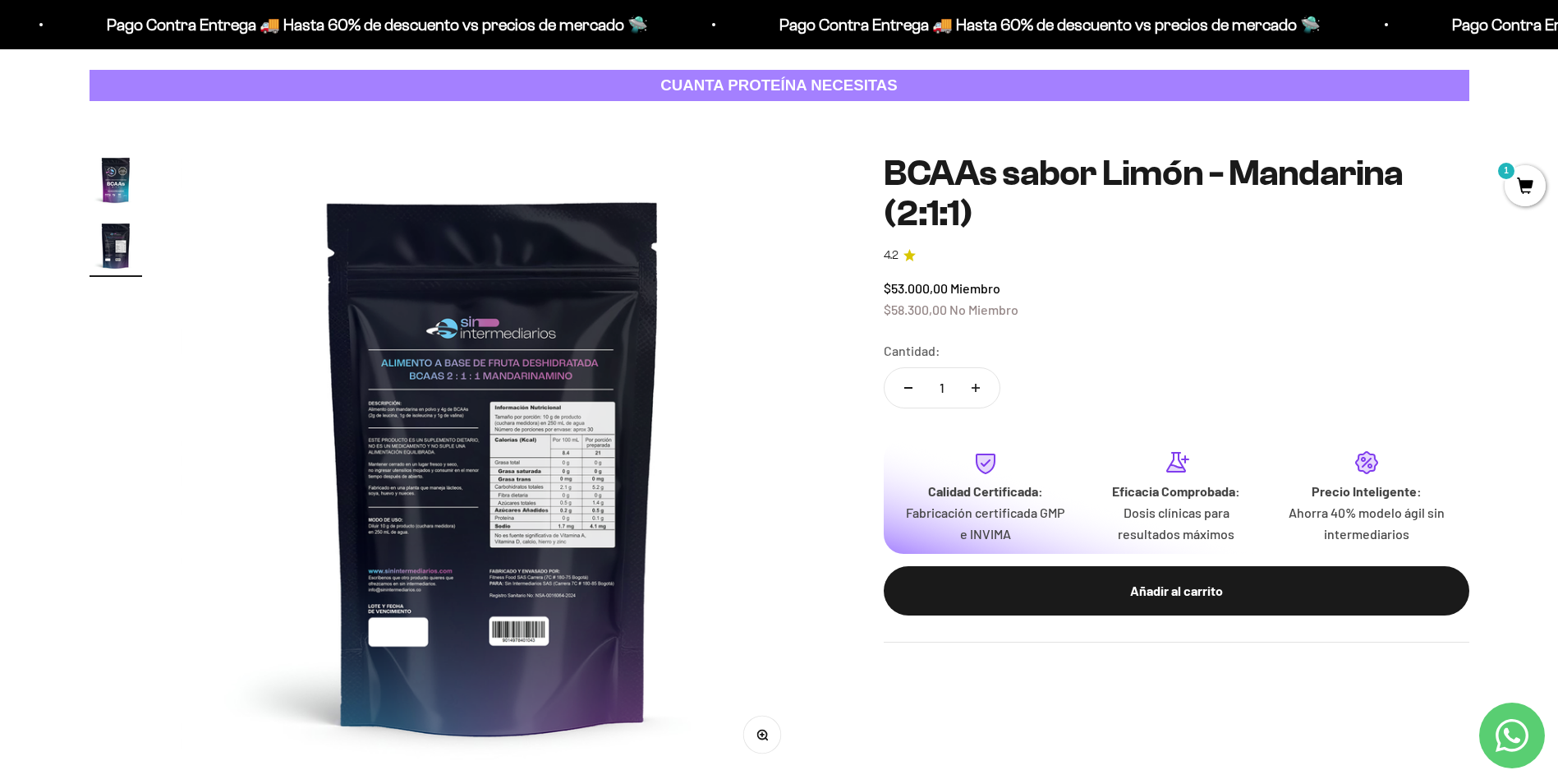
scroll to position [0, 0]
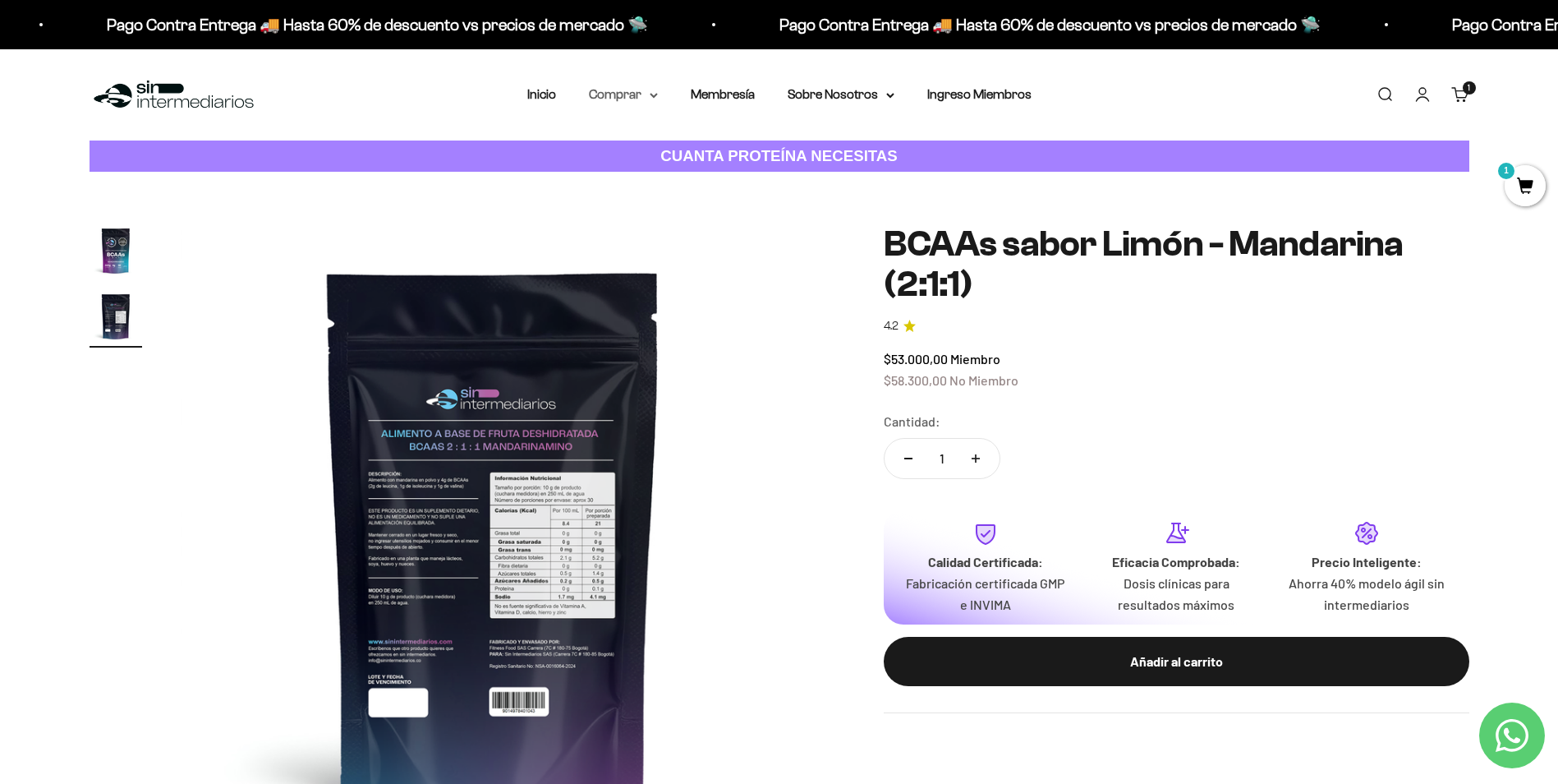
click at [658, 98] on nav "Inicio Comprar Proteínas Ver Todos Whey Iso Vegan" at bounding box center [779, 94] width 504 height 21
click at [653, 97] on icon at bounding box center [654, 96] width 8 height 5
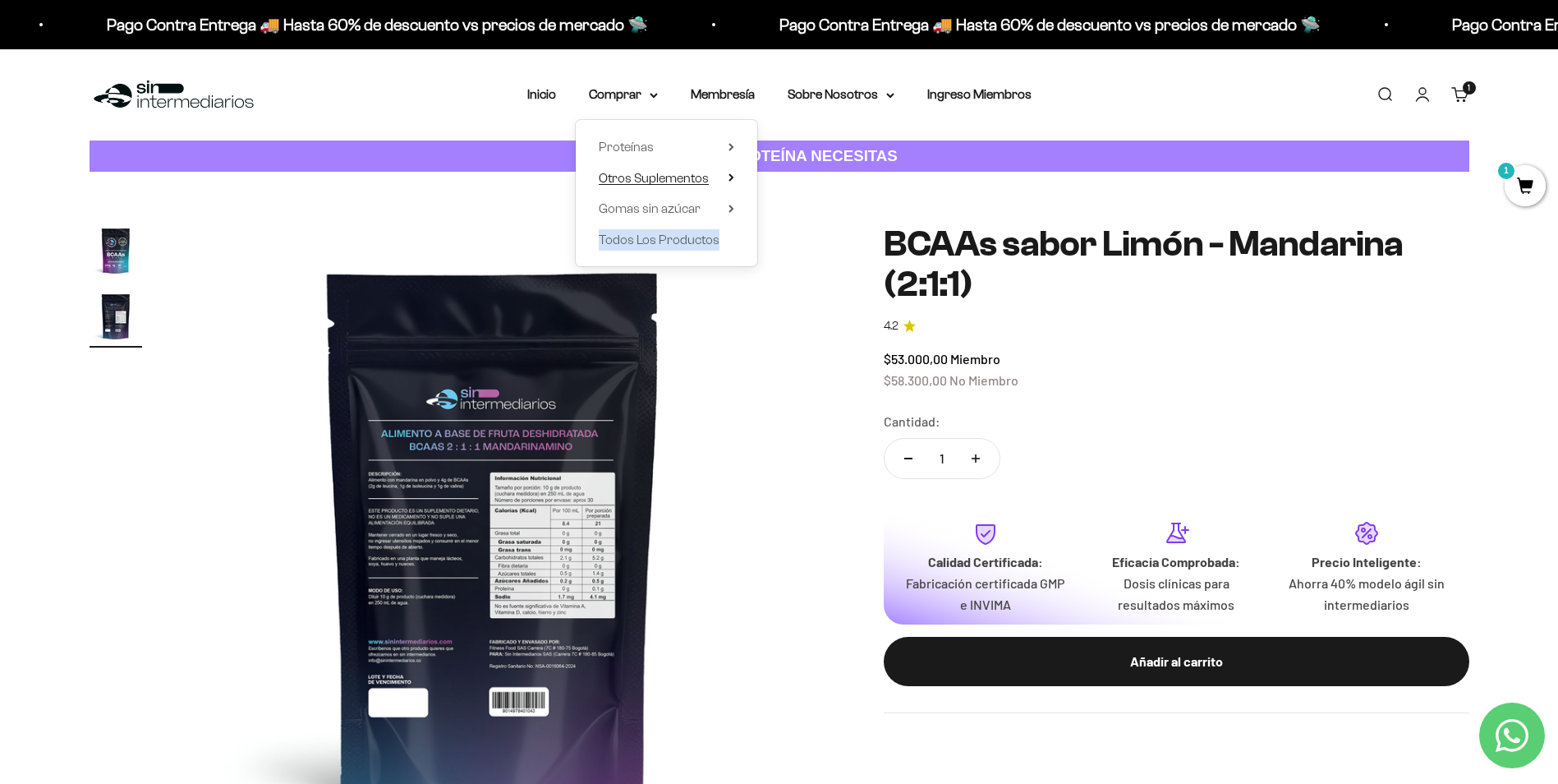
click at [729, 175] on icon at bounding box center [731, 177] width 4 height 6
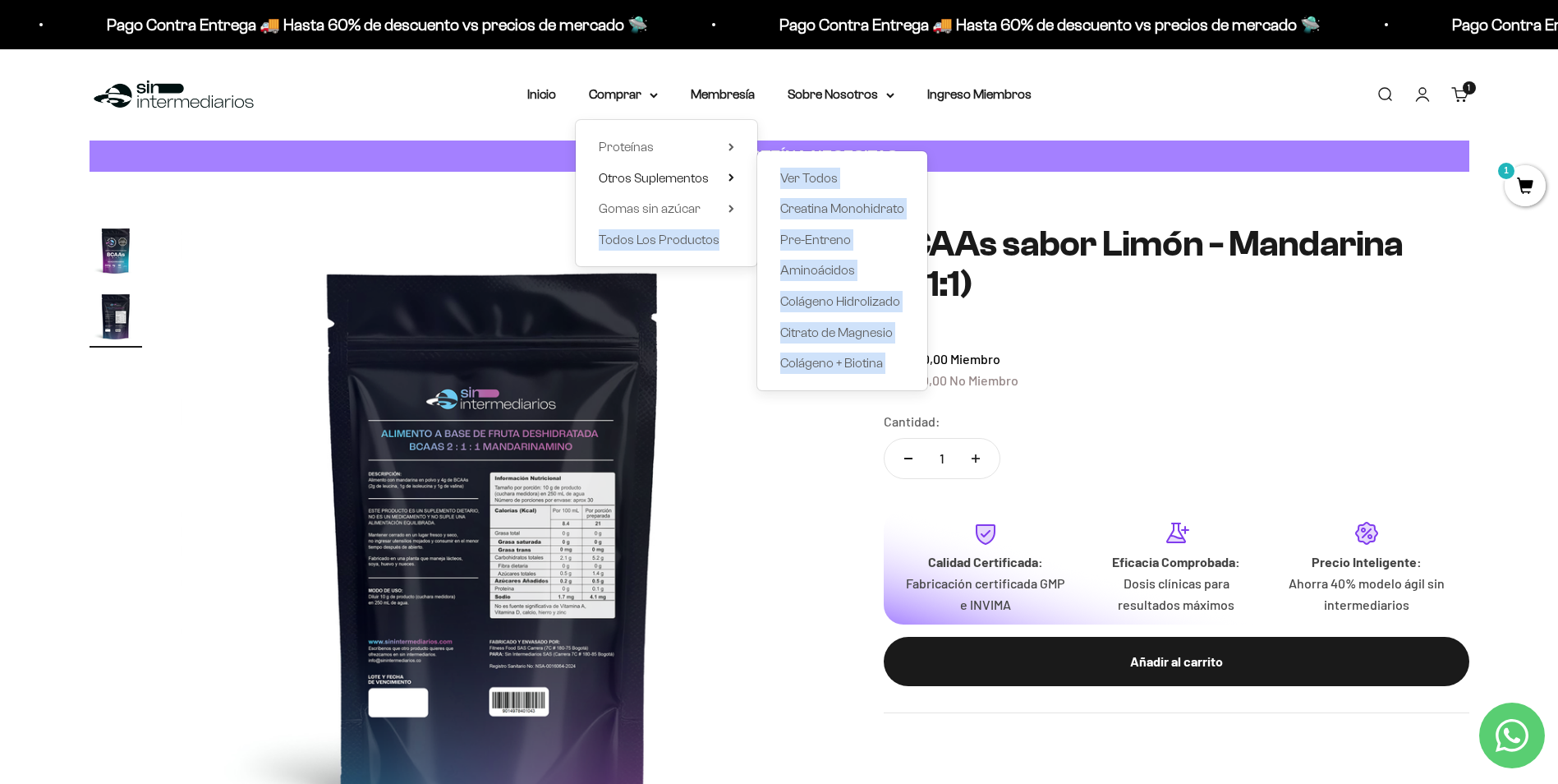
click at [785, 466] on img at bounding box center [493, 535] width 624 height 624
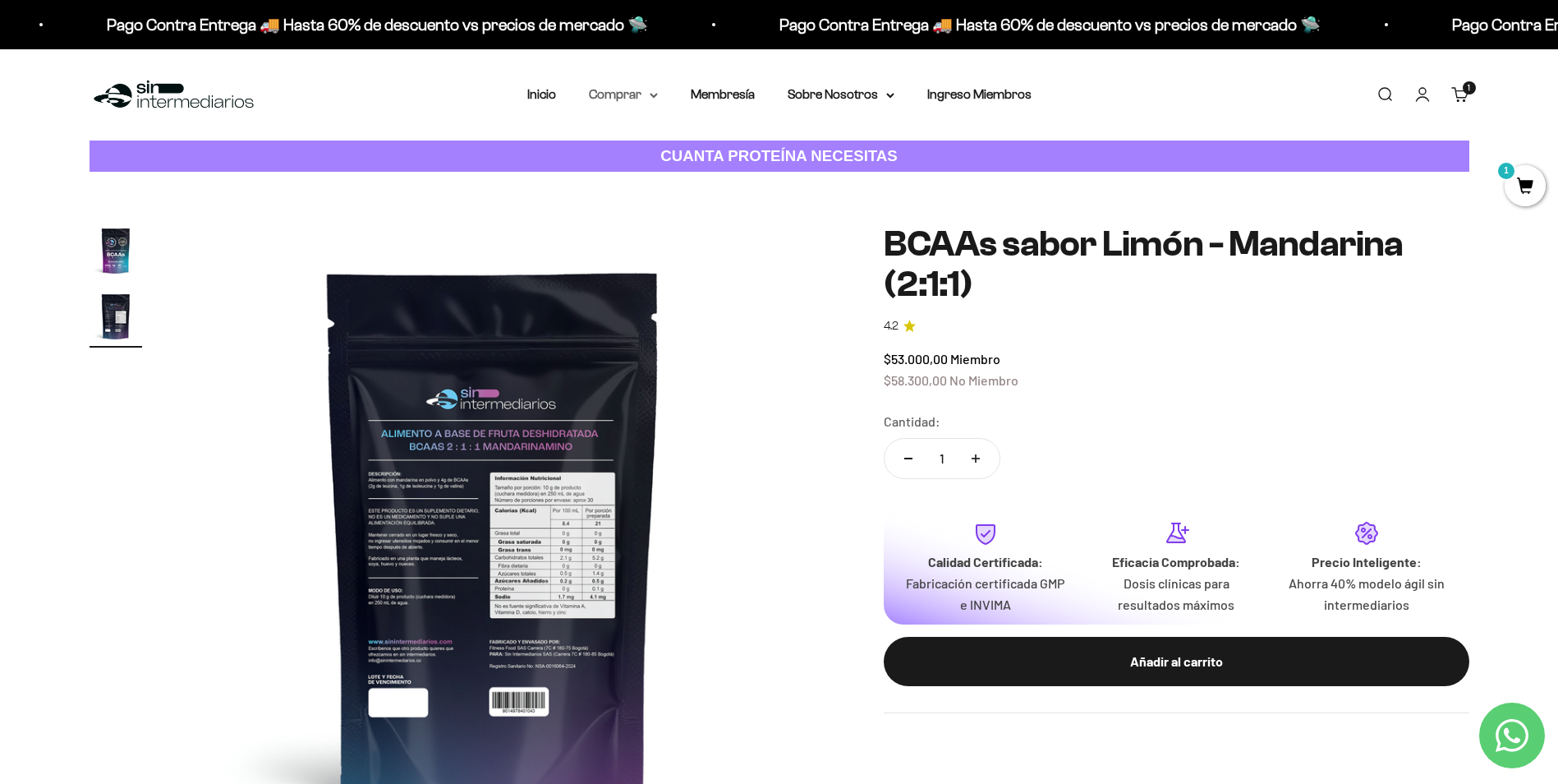
click at [651, 101] on summary "Comprar" at bounding box center [624, 94] width 69 height 21
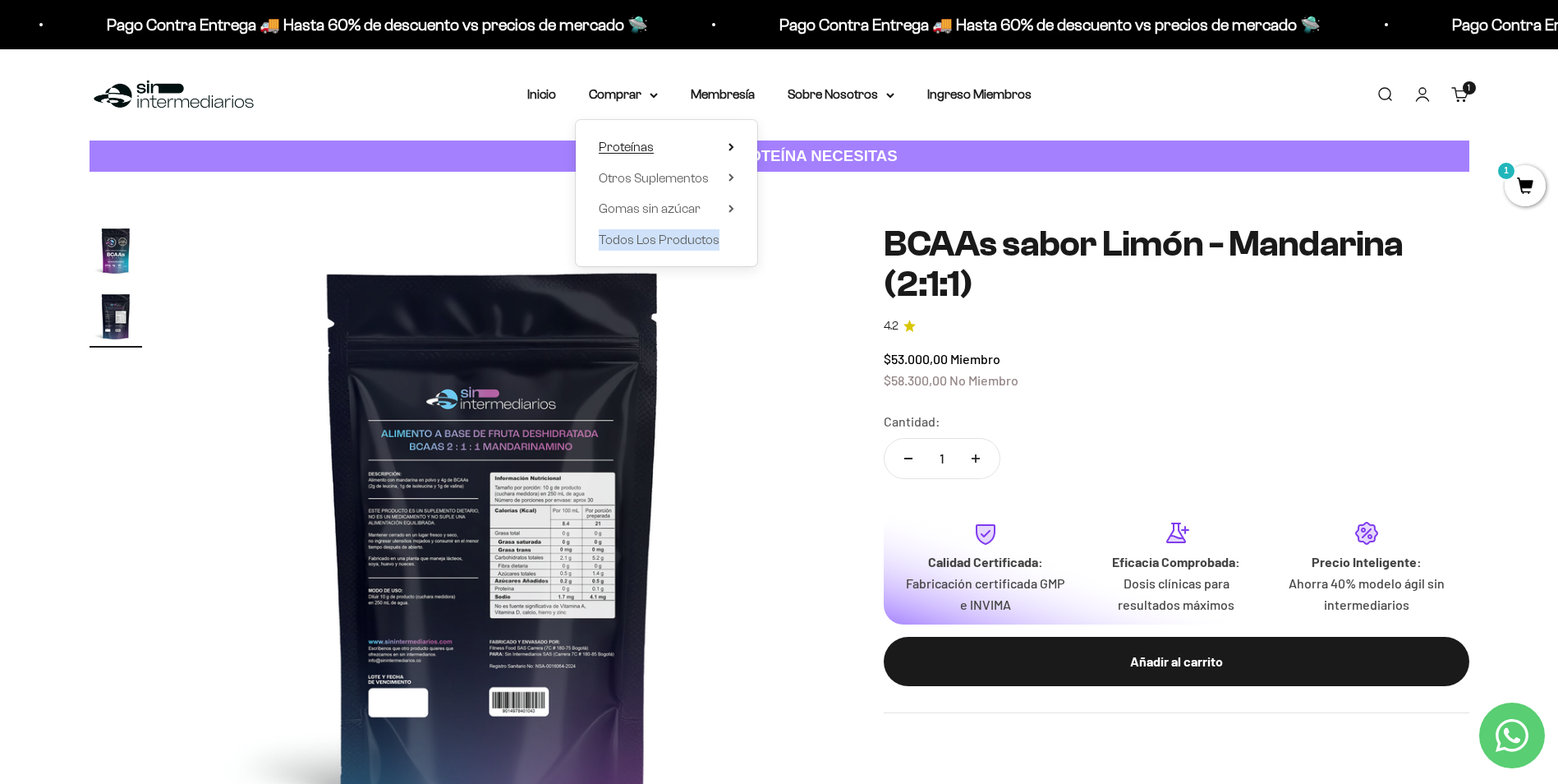
click at [668, 148] on summary "Proteínas" at bounding box center [667, 147] width 136 height 21
click at [830, 147] on span "Ver Todos" at bounding box center [809, 146] width 57 height 14
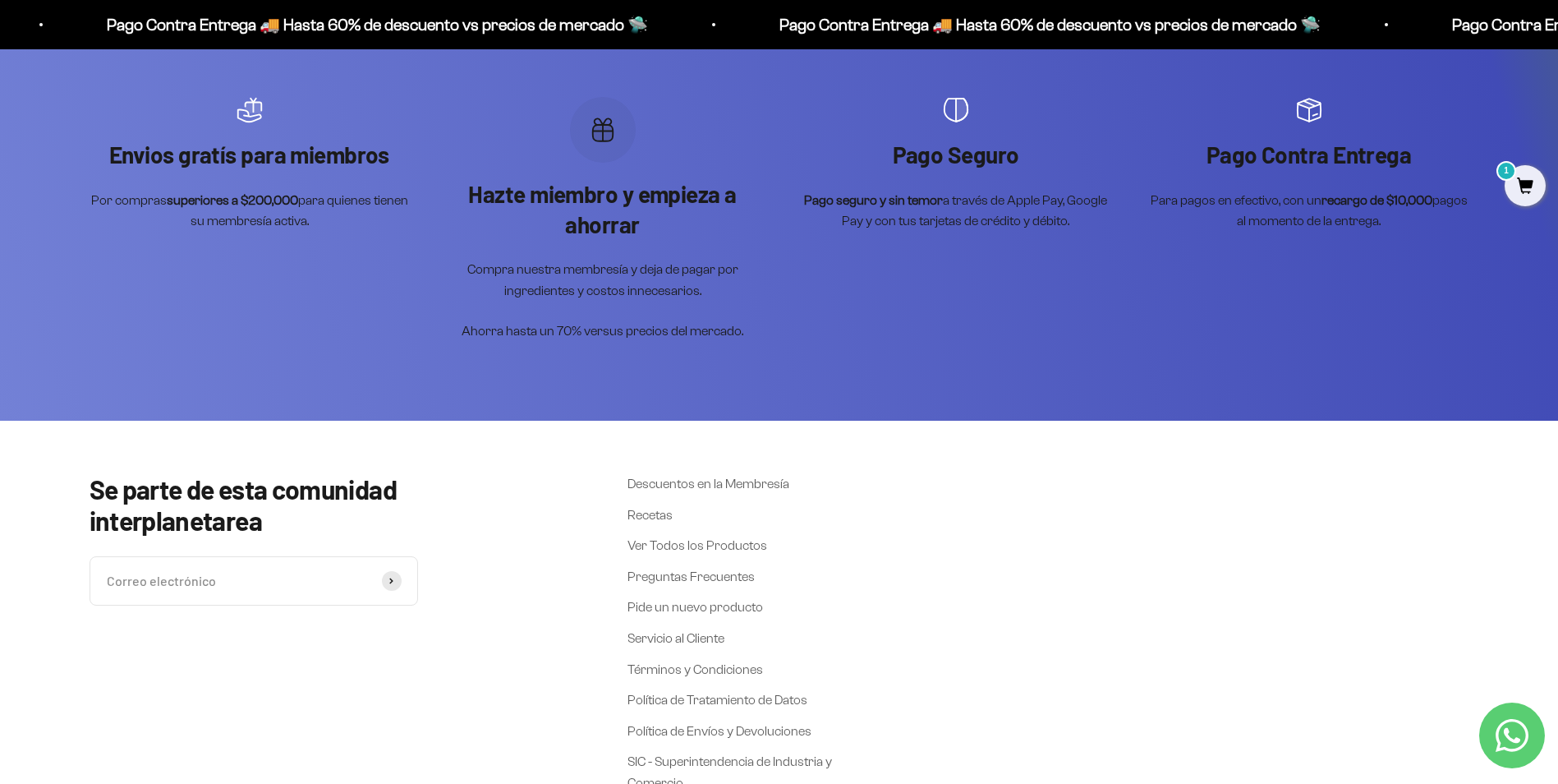
scroll to position [2400, 0]
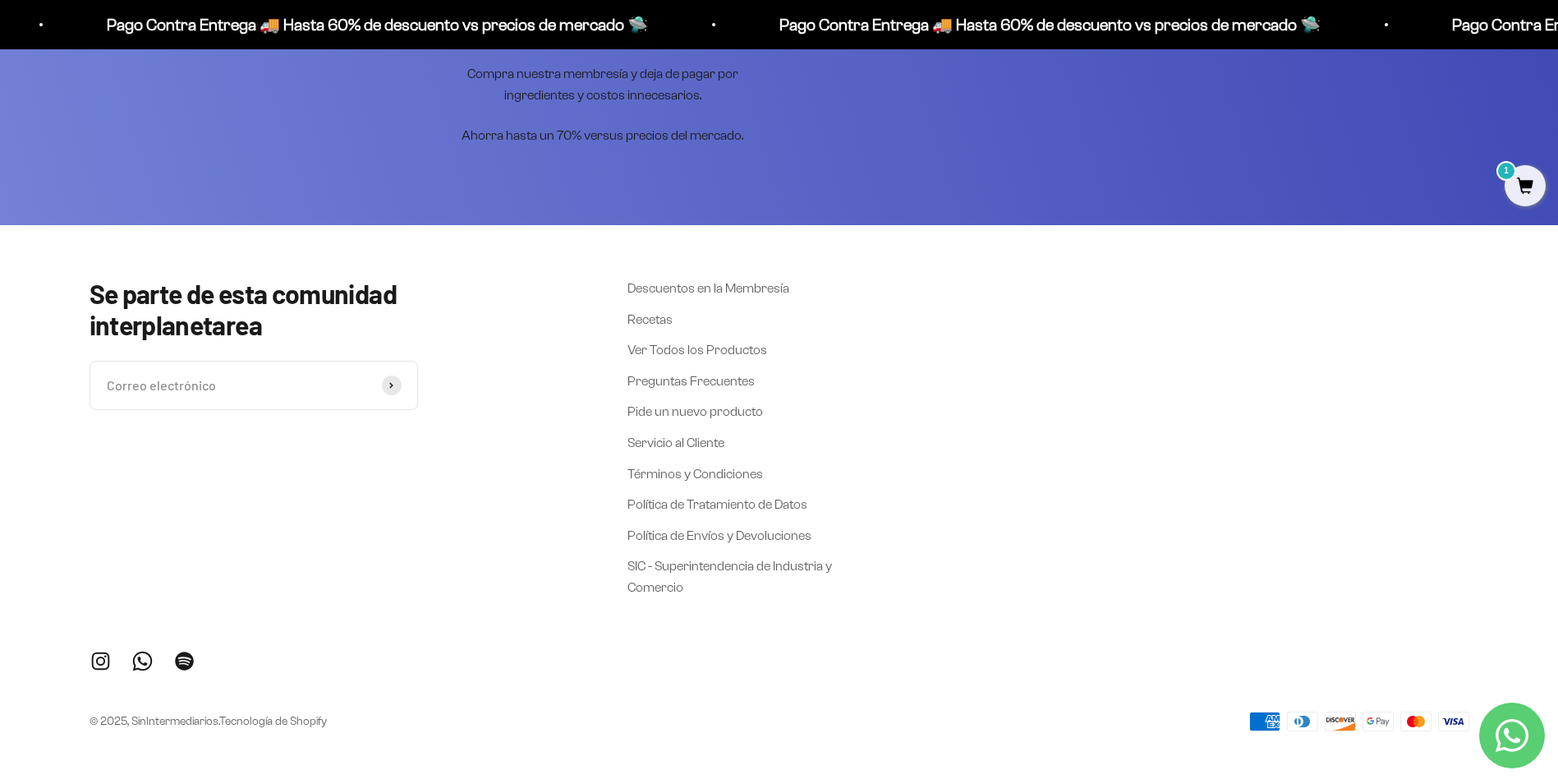
click at [1299, 507] on div "Se parte de esta comunidad interplanetarea Correo electrónico Suscribirse Descu…" at bounding box center [779, 438] width 1380 height 321
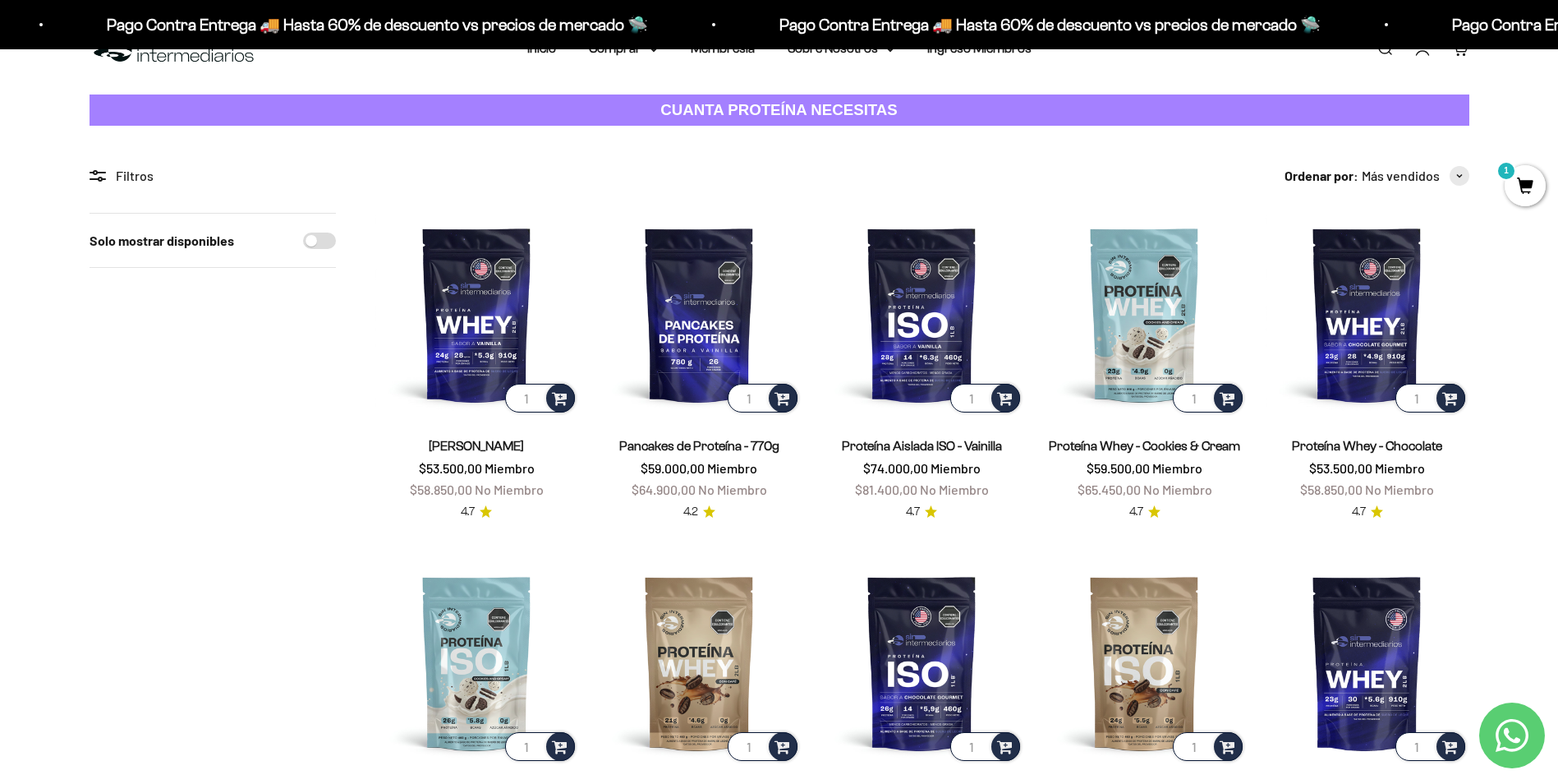
scroll to position [0, 0]
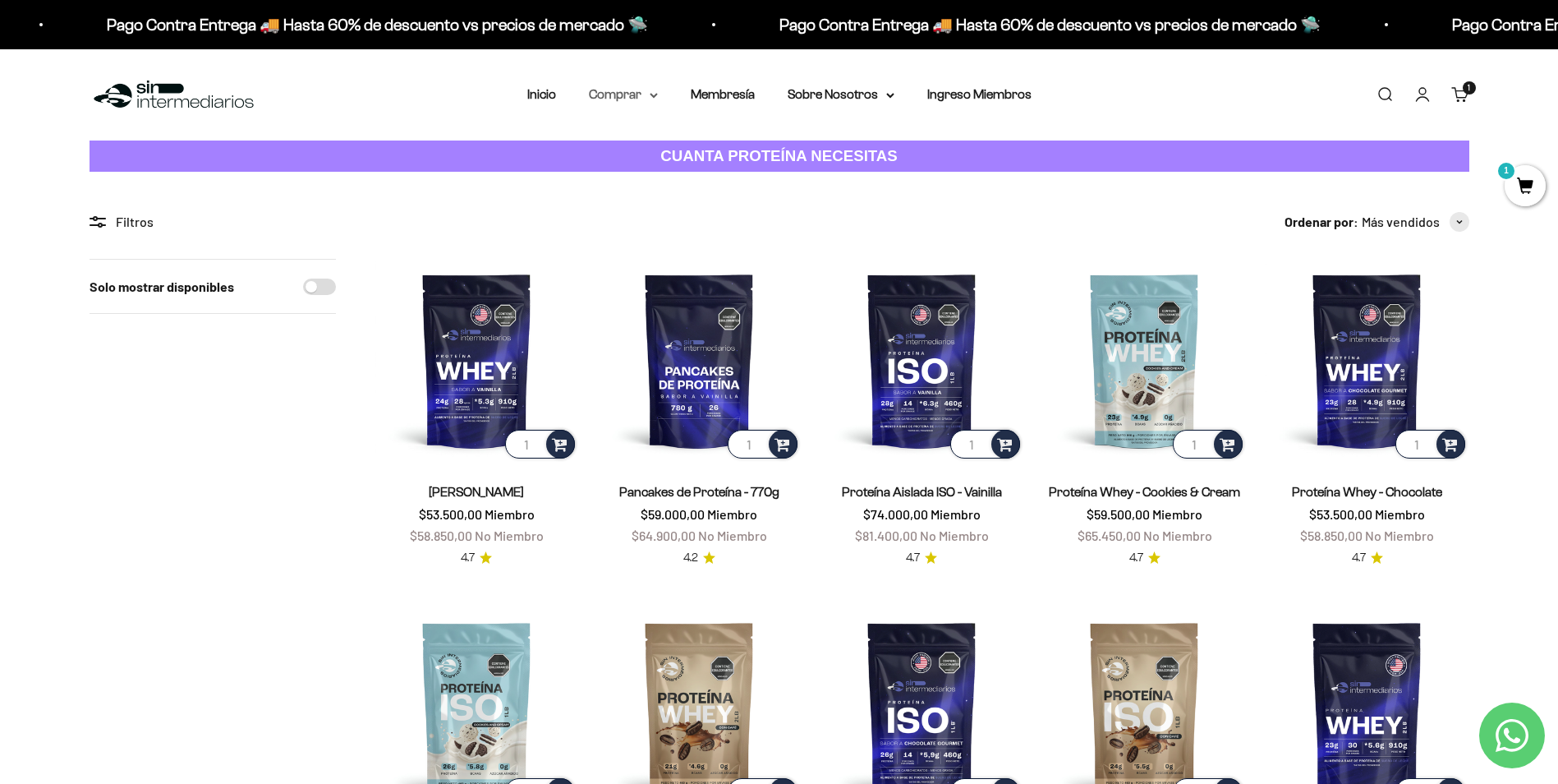
click at [642, 100] on summary "Comprar" at bounding box center [624, 94] width 69 height 21
click at [727, 176] on summary "Otros Suplementos" at bounding box center [667, 178] width 136 height 21
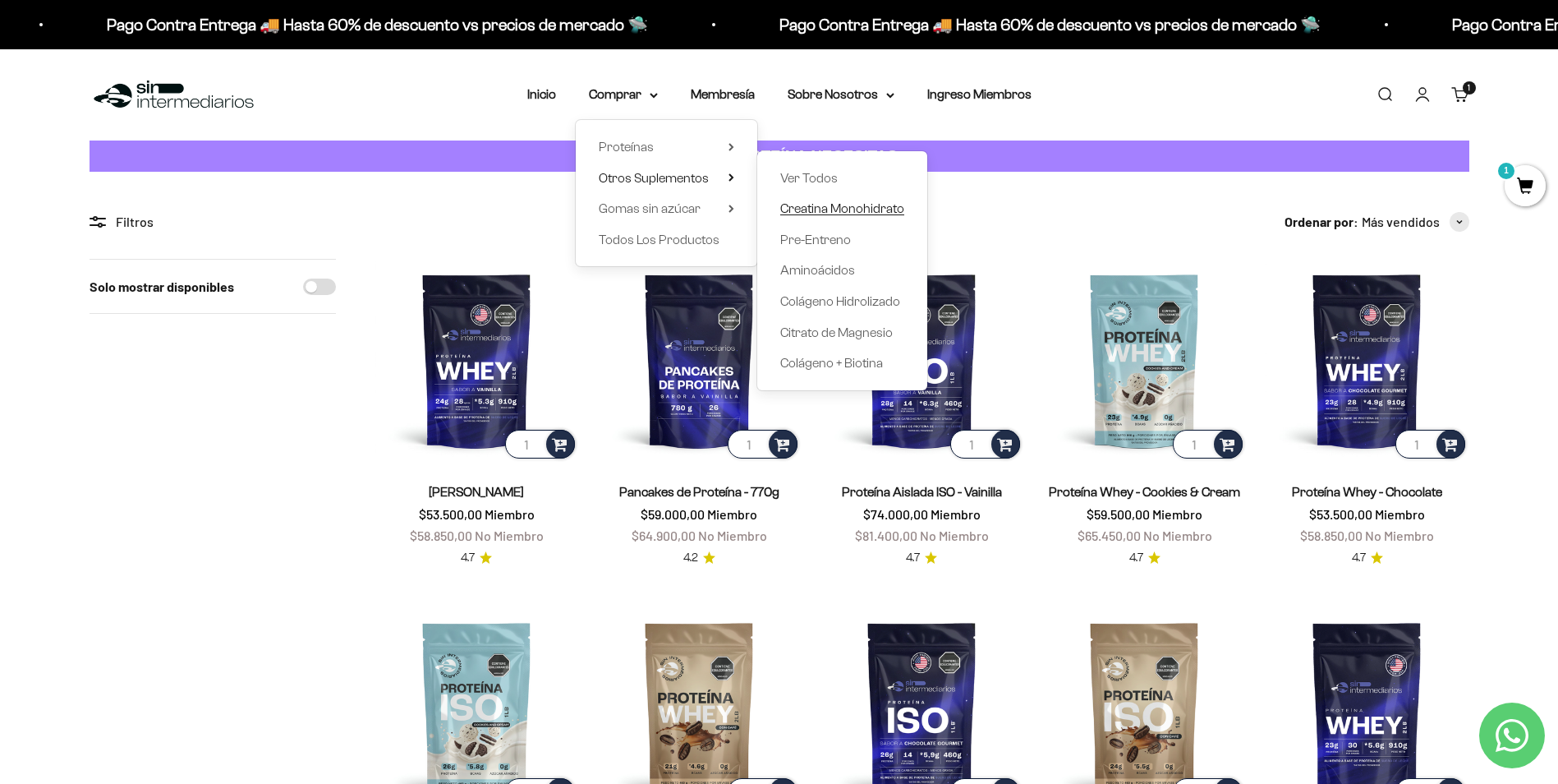
click at [798, 209] on span "Creatina Monohidrato" at bounding box center [842, 208] width 124 height 14
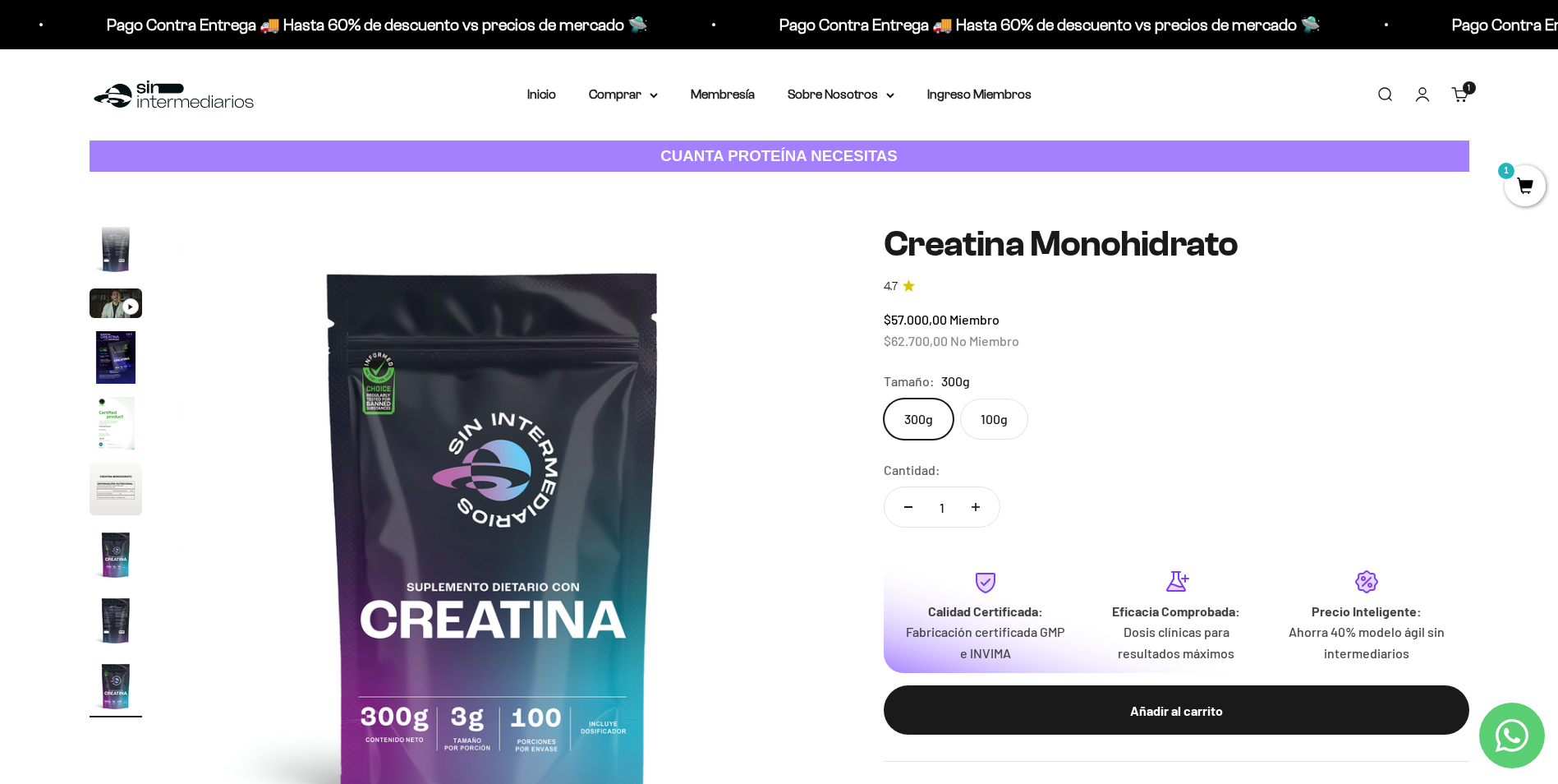
click at [120, 243] on img "Ir al artículo 2" at bounding box center [116, 249] width 53 height 53
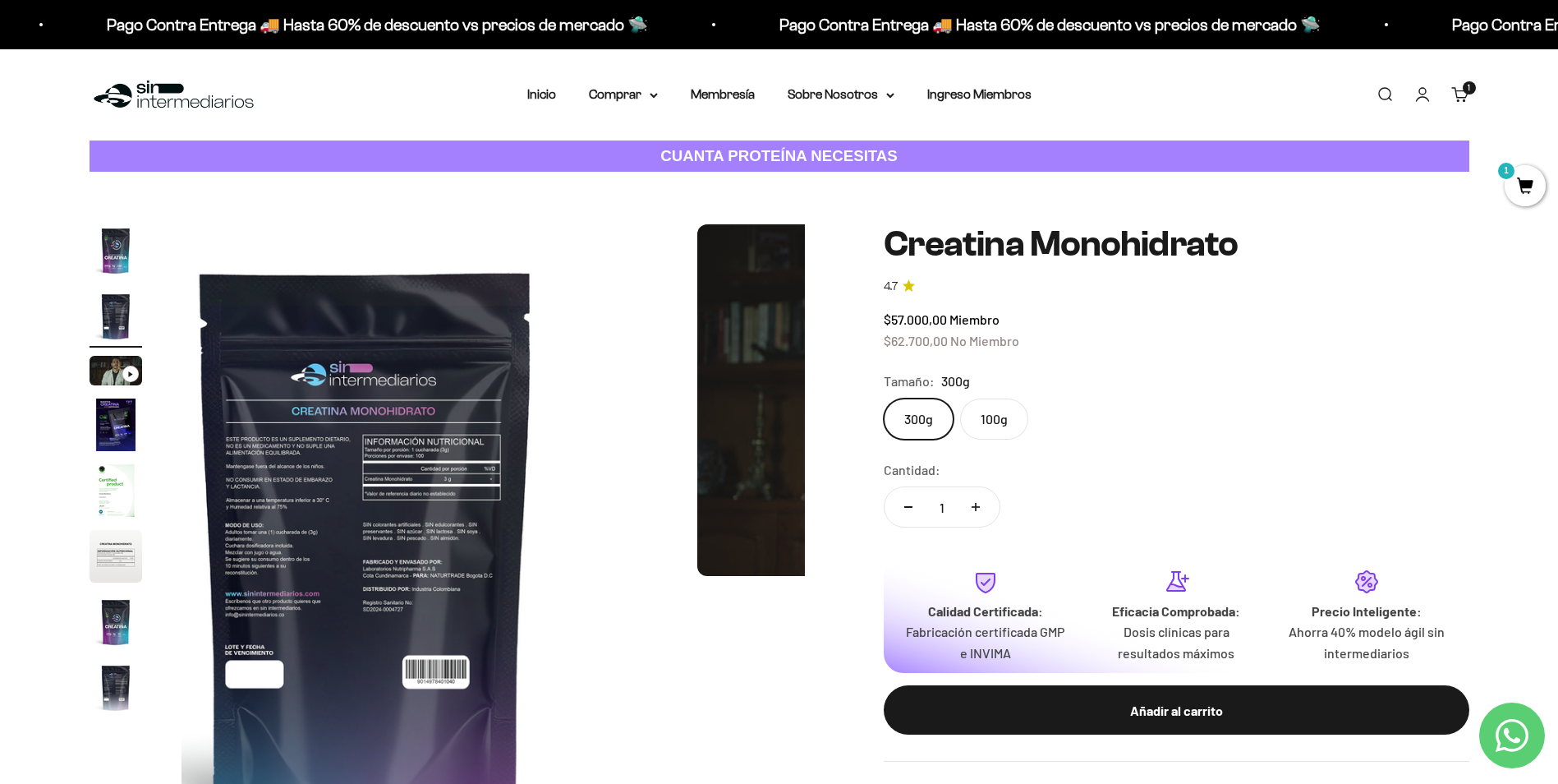
scroll to position [0, 643]
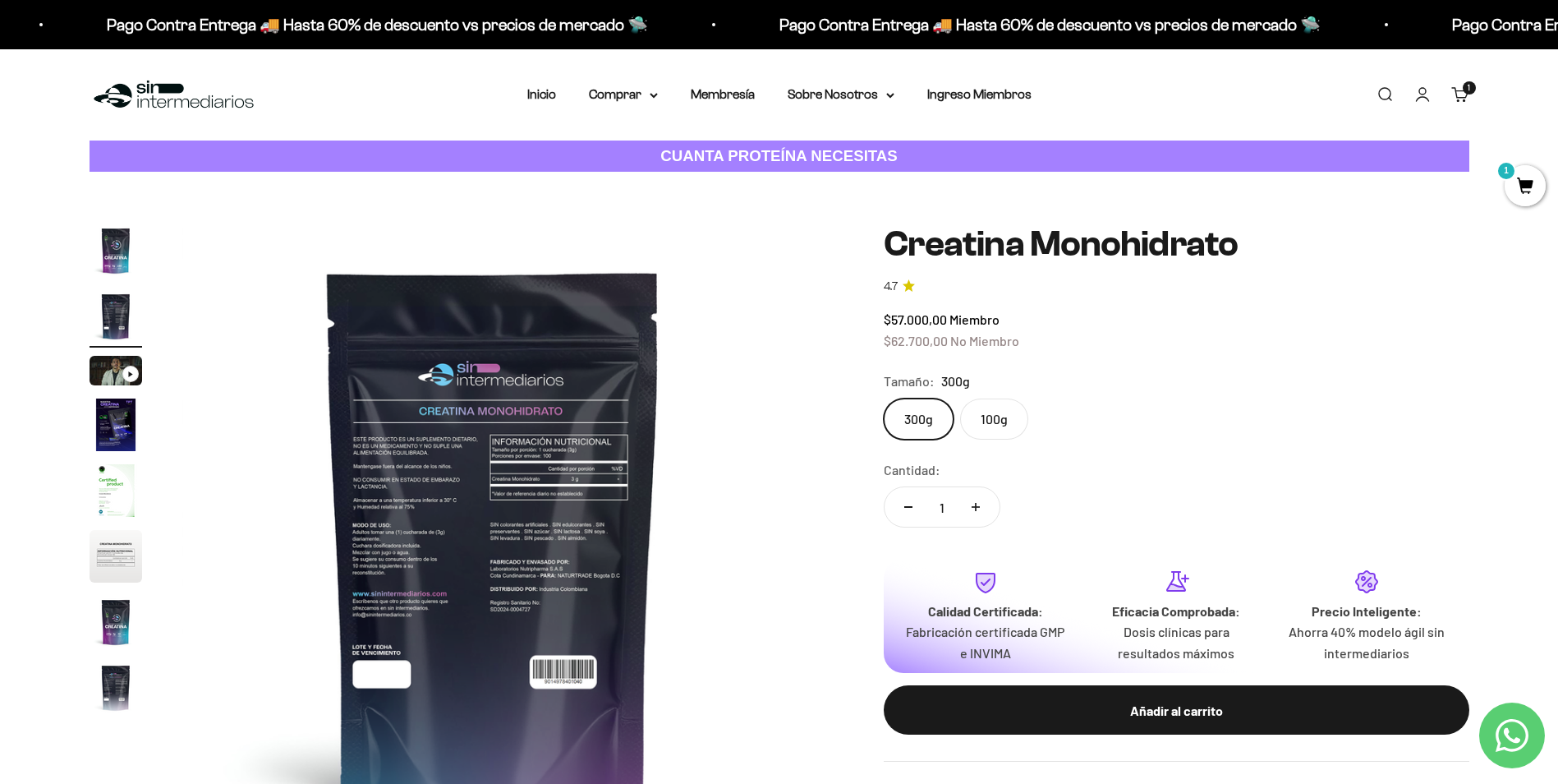
click at [116, 445] on img "Ir al artículo 4" at bounding box center [116, 425] width 53 height 53
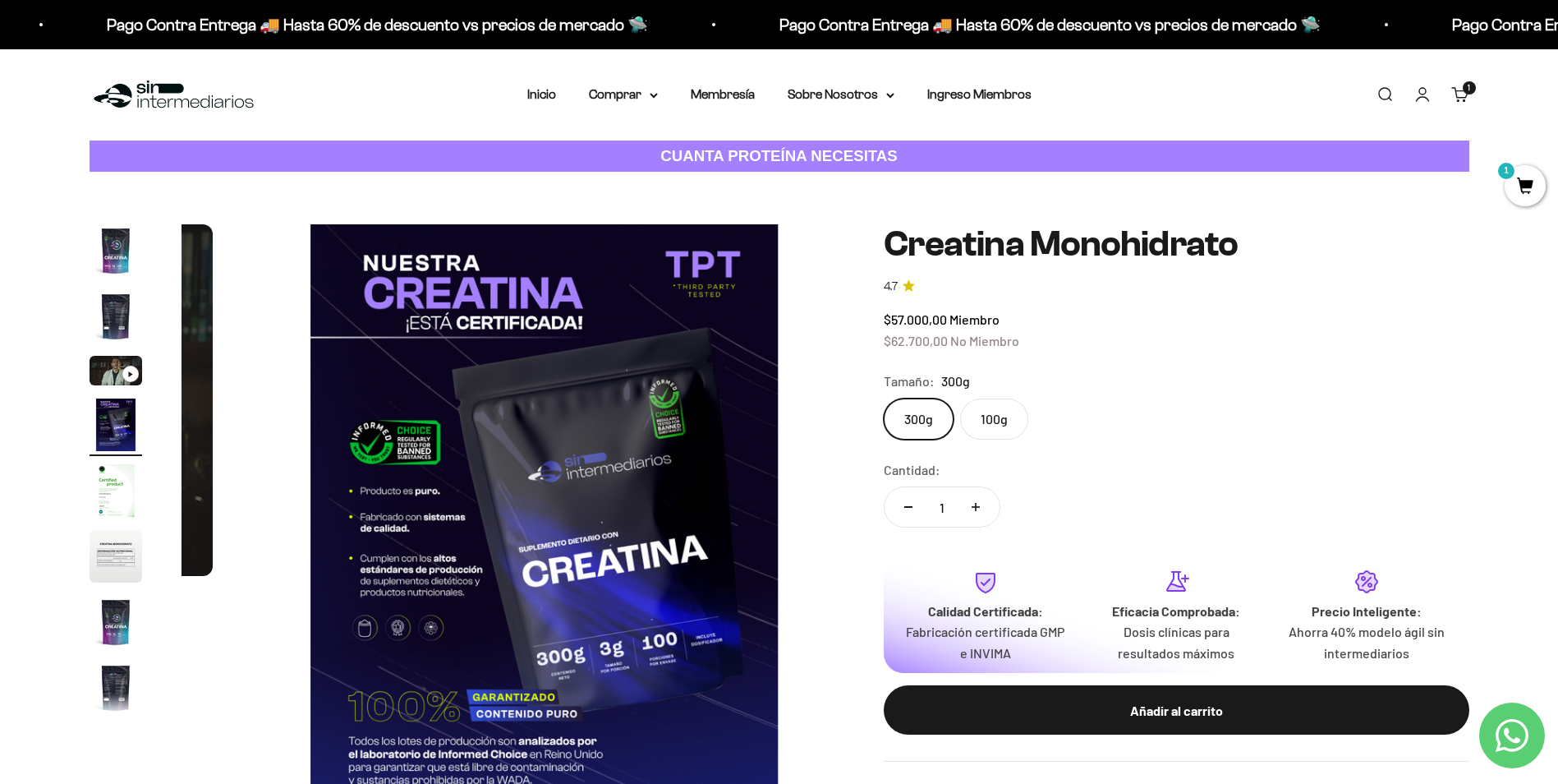
click at [119, 484] on img "Ir al artículo 5" at bounding box center [116, 491] width 53 height 53
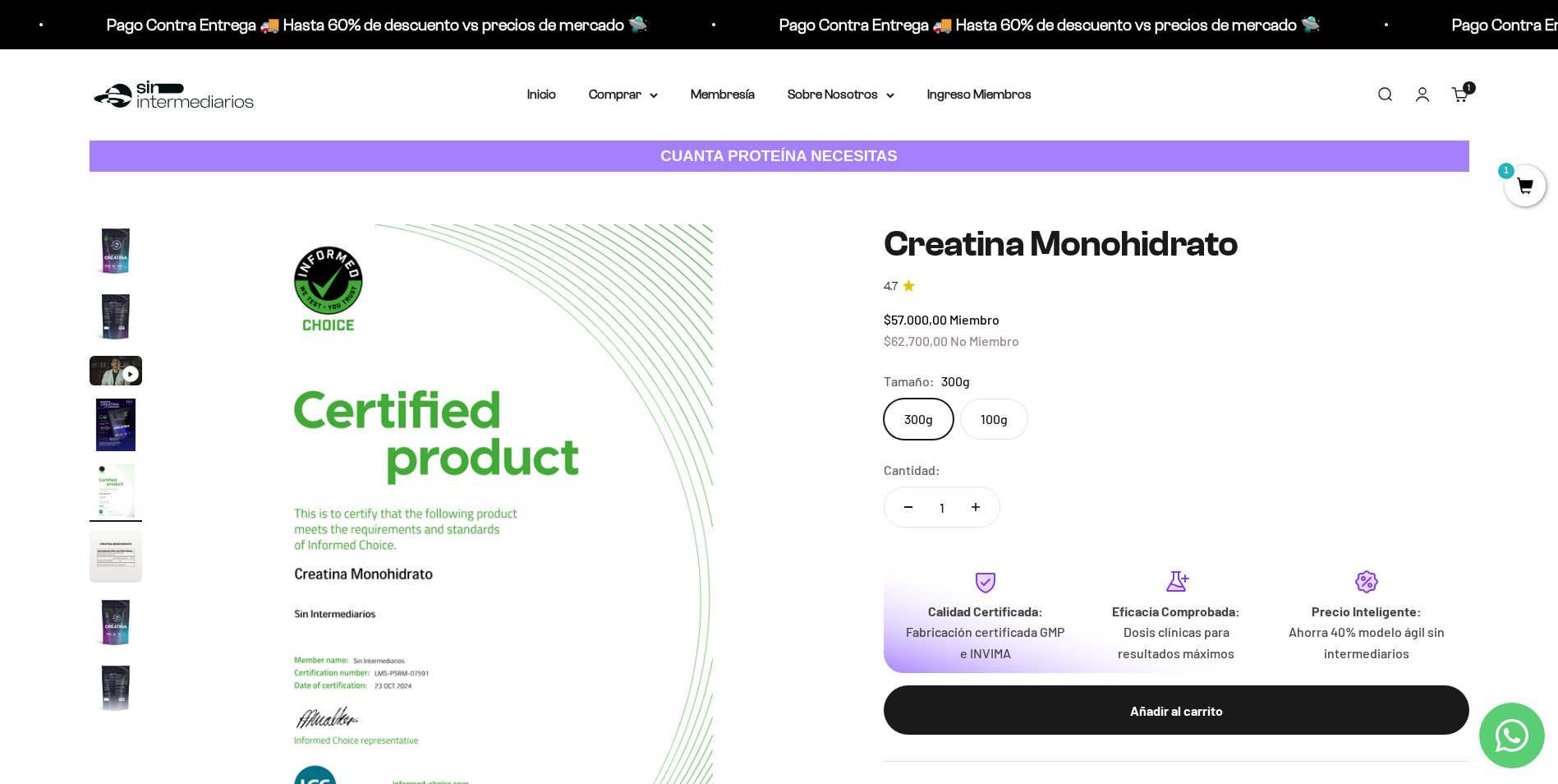
click at [125, 448] on img "Ir al artículo 4" at bounding box center [116, 425] width 53 height 53
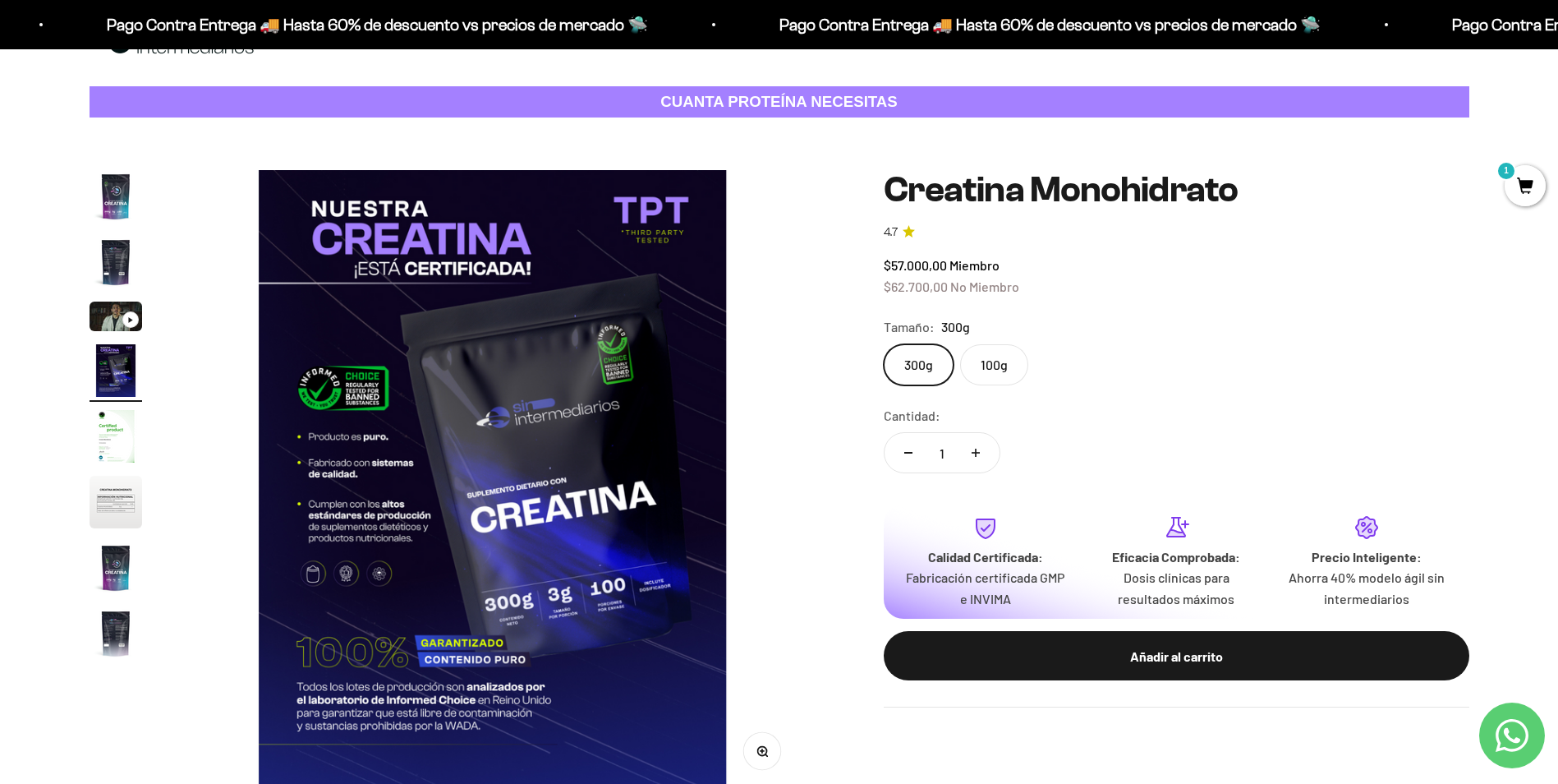
scroll to position [82, 0]
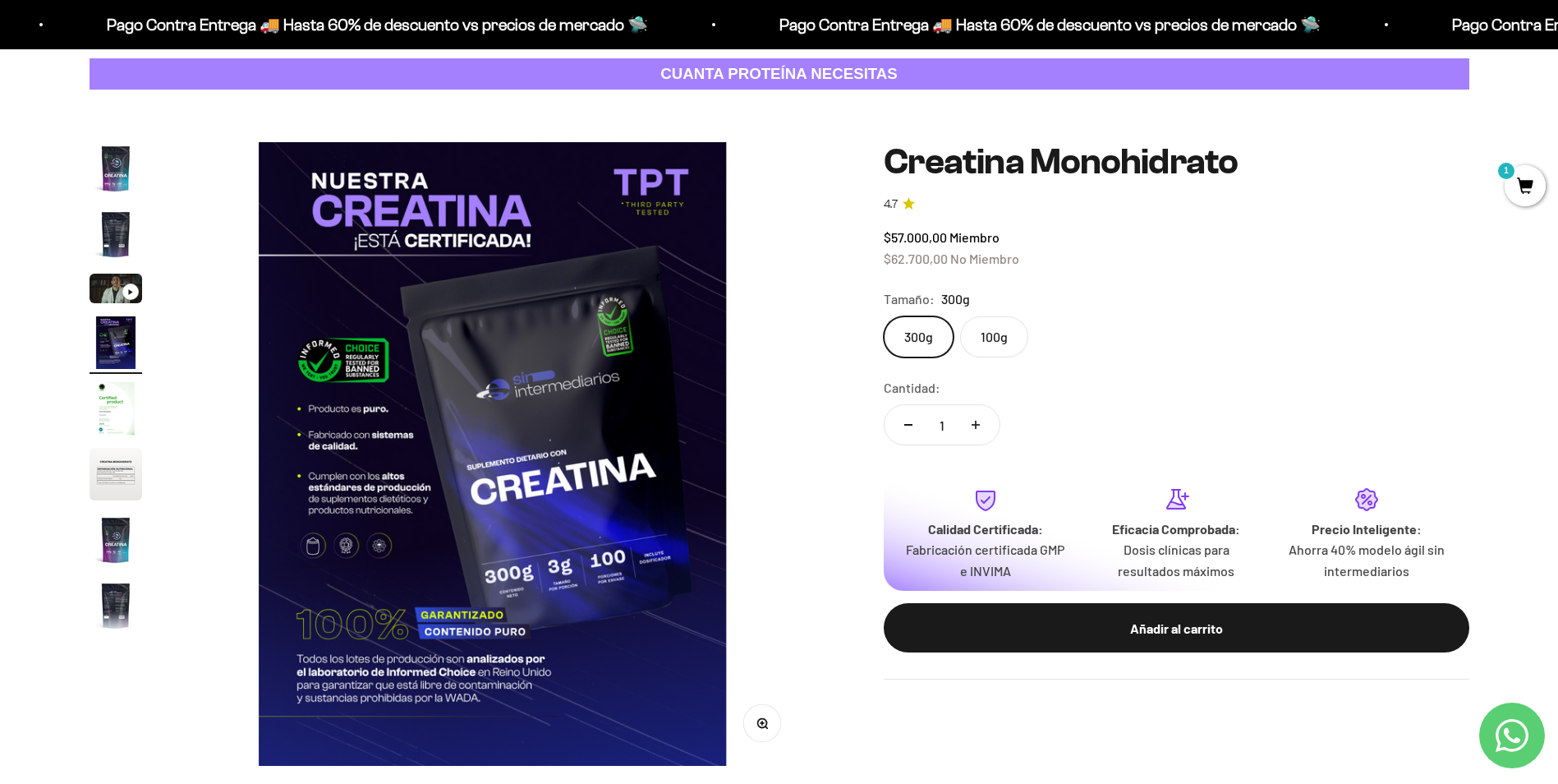
click at [111, 467] on img "Ir al artículo 6" at bounding box center [116, 474] width 53 height 53
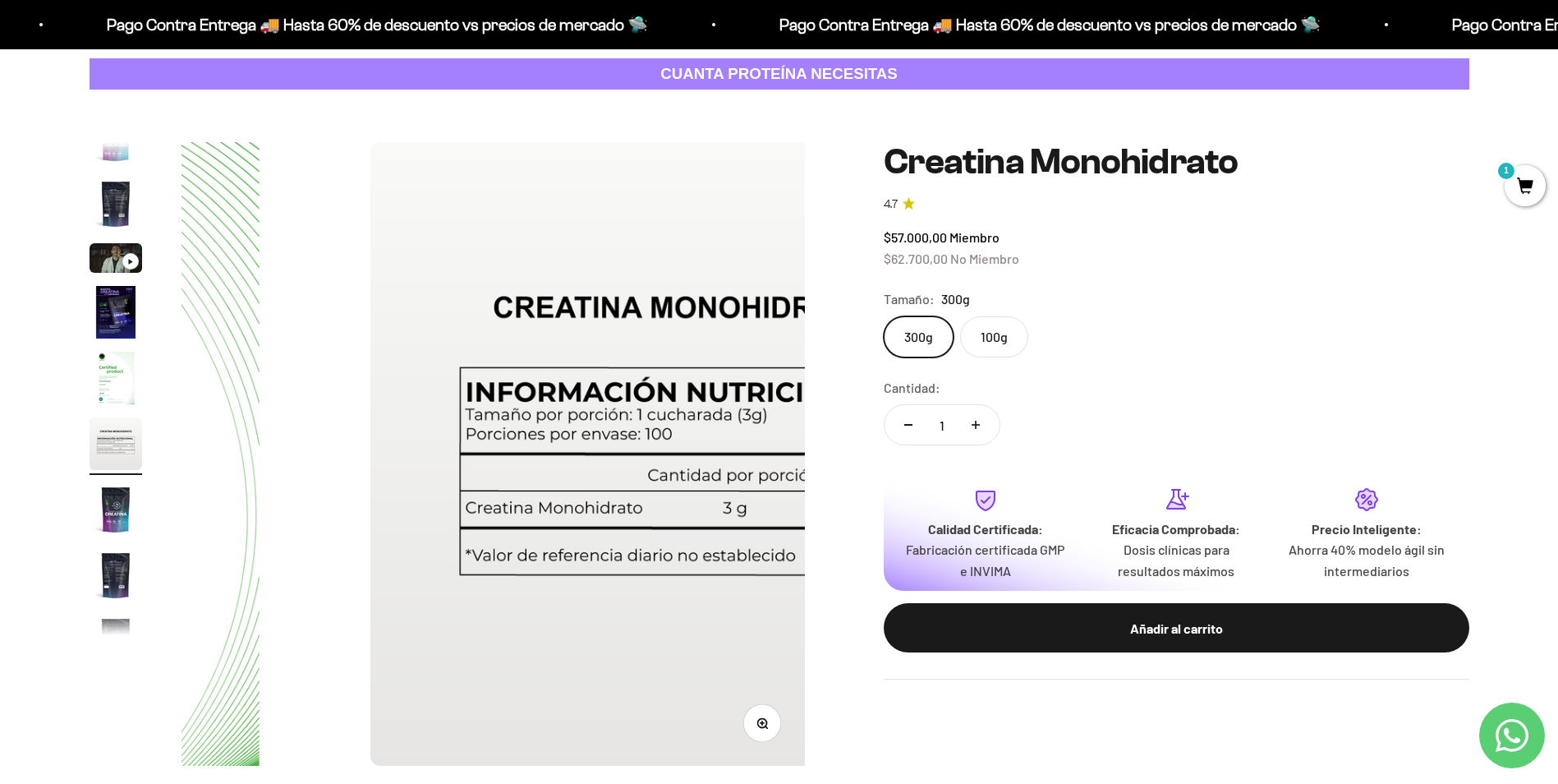
scroll to position [0, 3217]
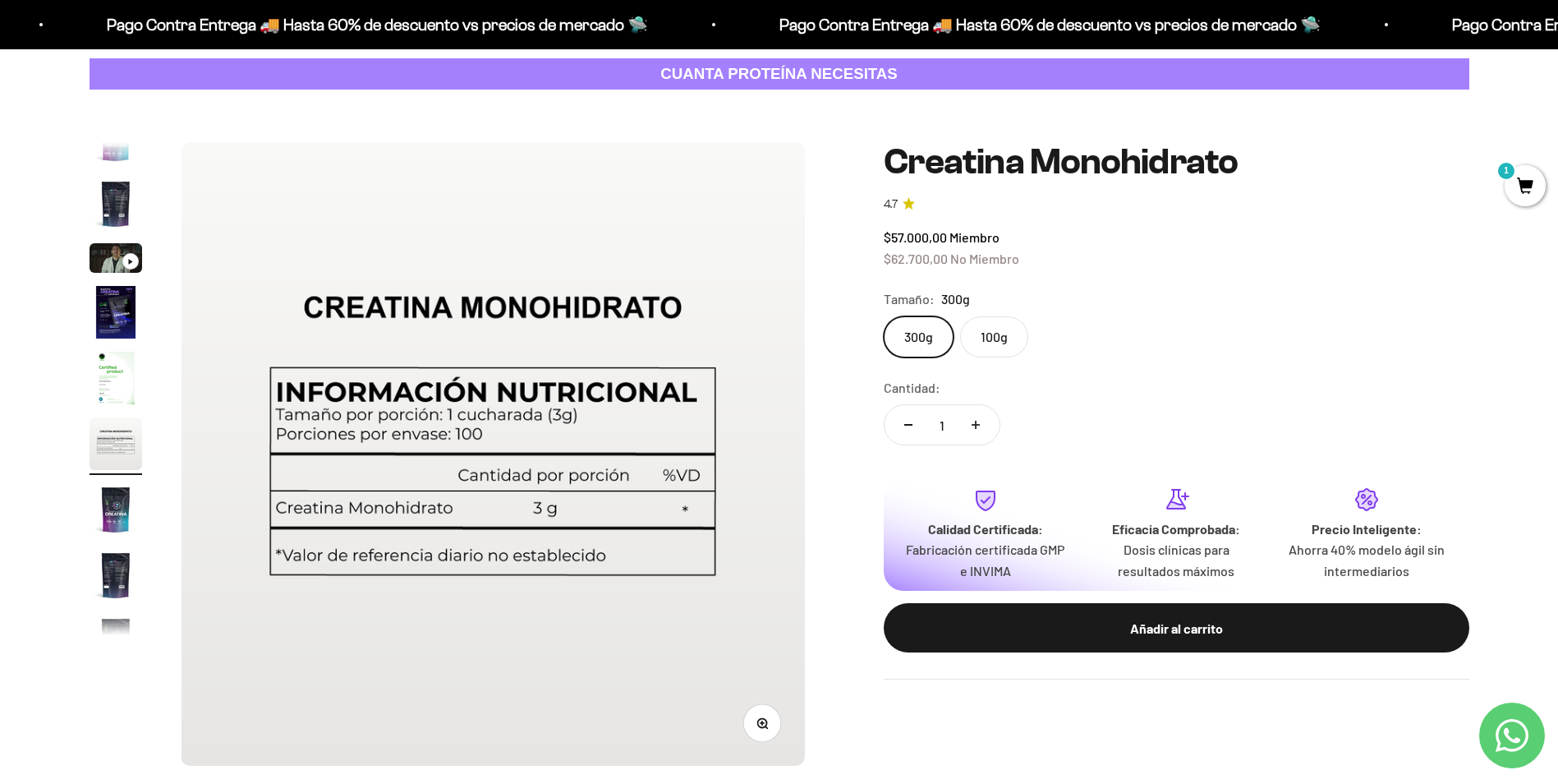
click at [126, 509] on img "Ir al artículo 7" at bounding box center [116, 509] width 53 height 53
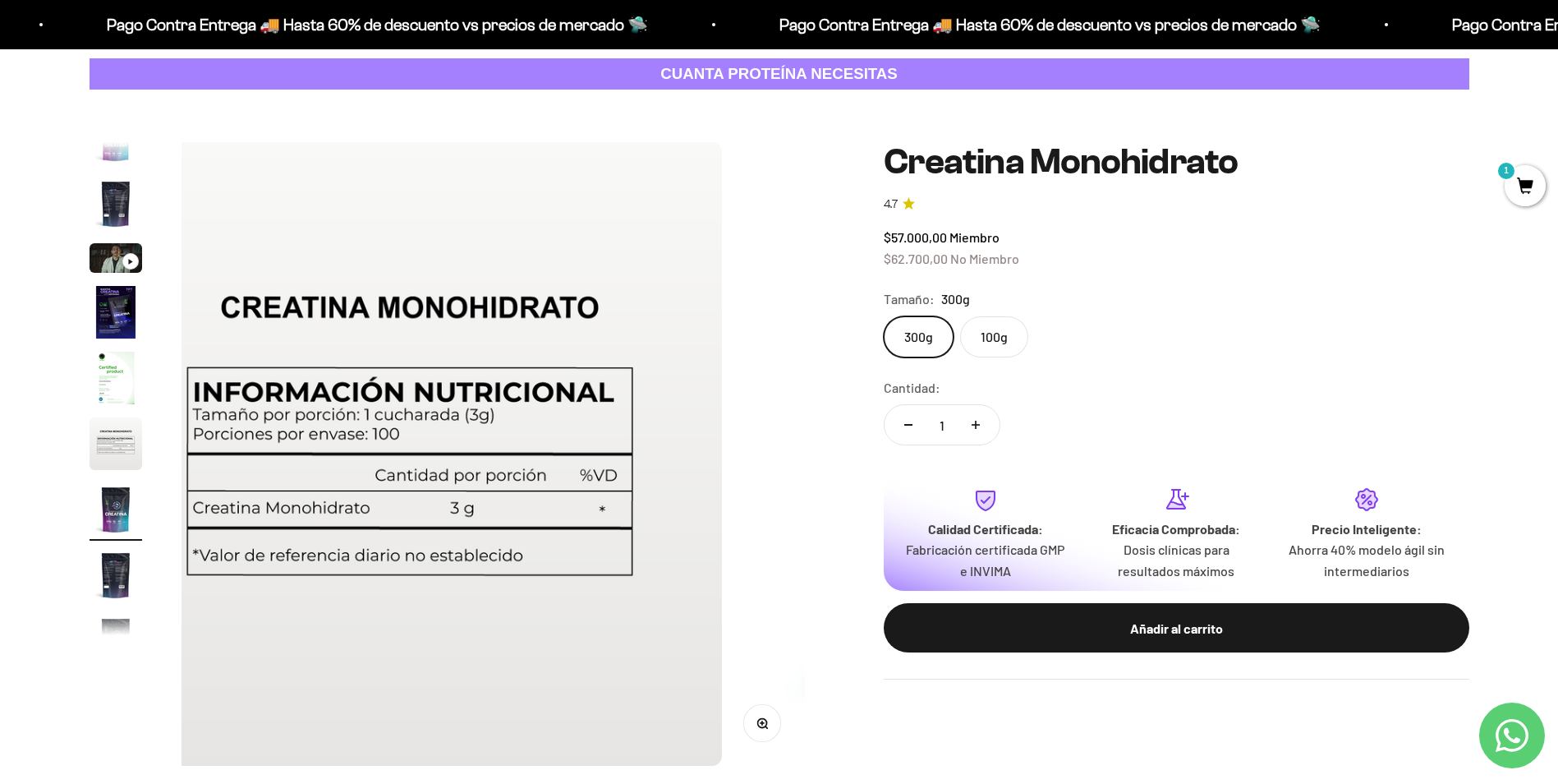
scroll to position [67, 0]
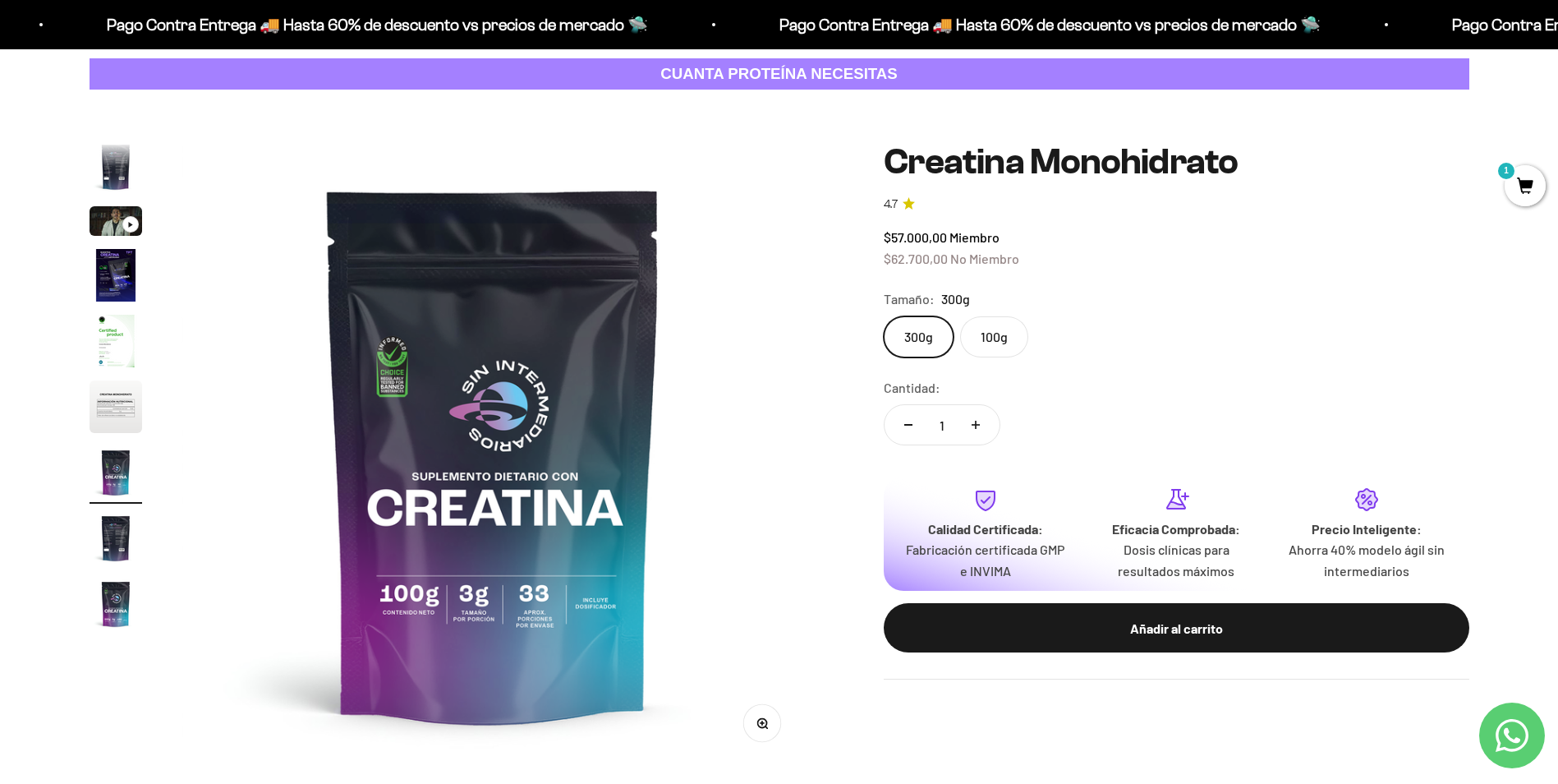
click at [114, 535] on img "Ir al artículo 8" at bounding box center [116, 538] width 53 height 53
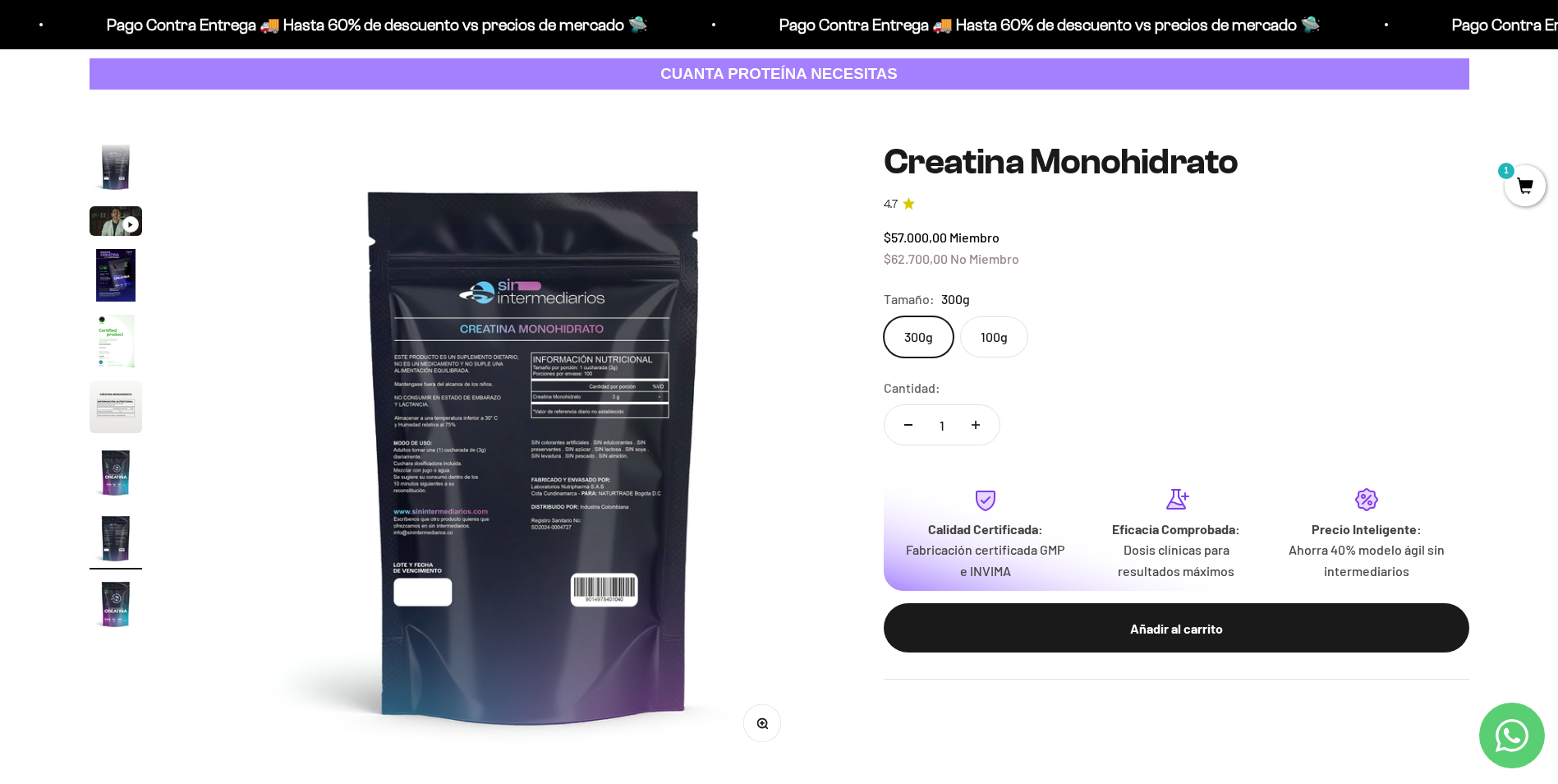
scroll to position [0, 4504]
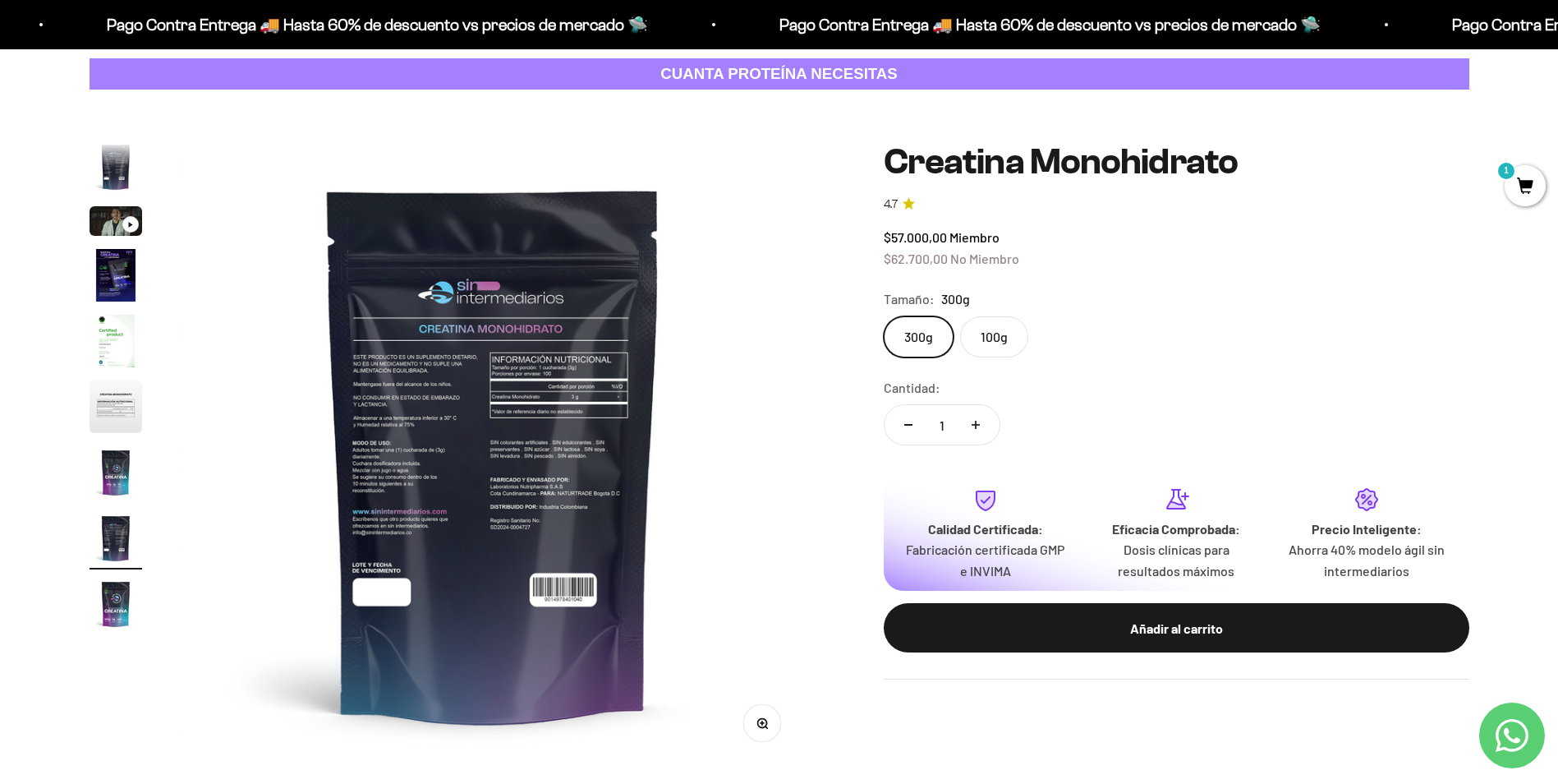
click at [107, 422] on img "Ir al artículo 6" at bounding box center [116, 407] width 53 height 53
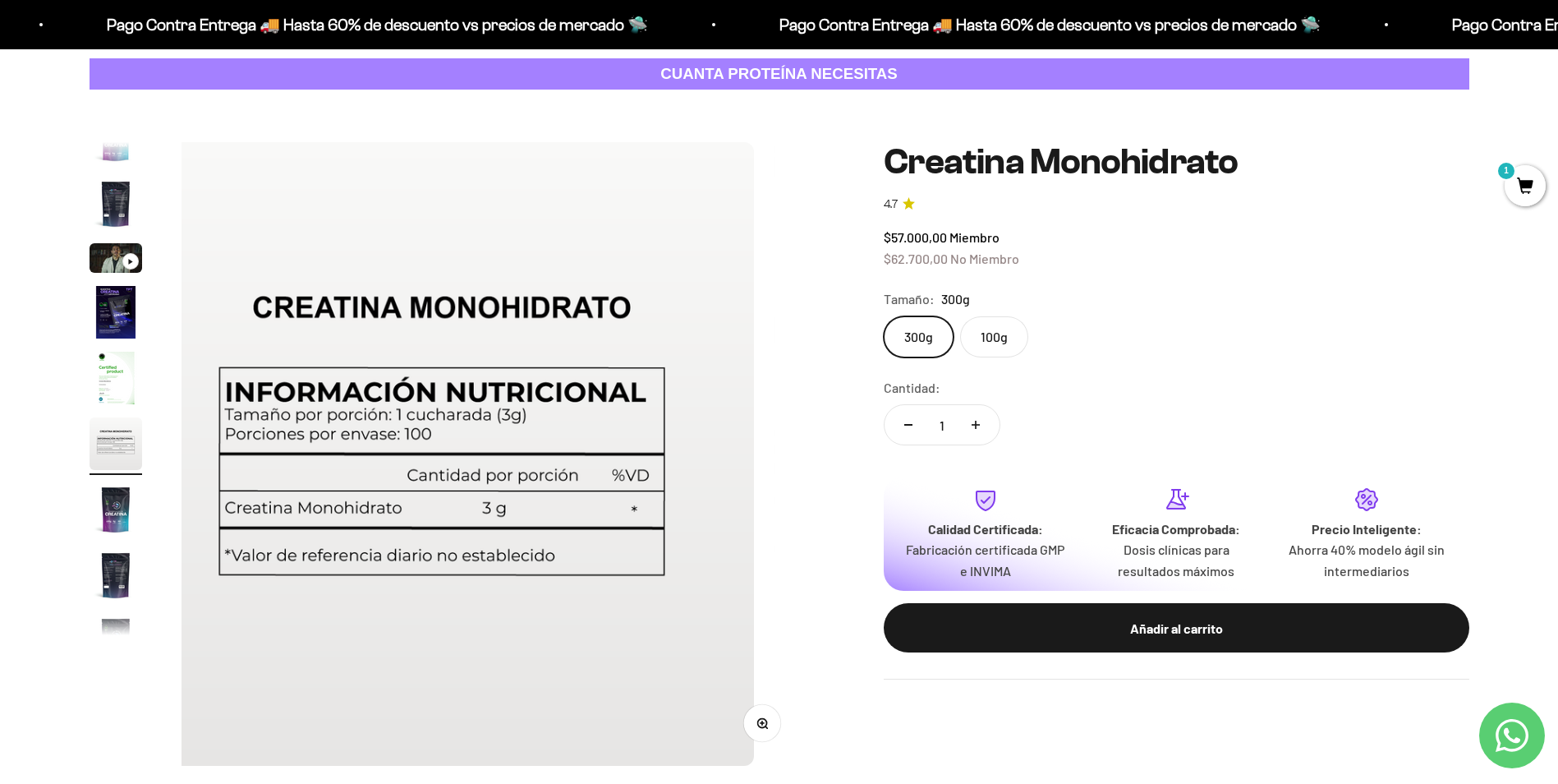
scroll to position [0, 3217]
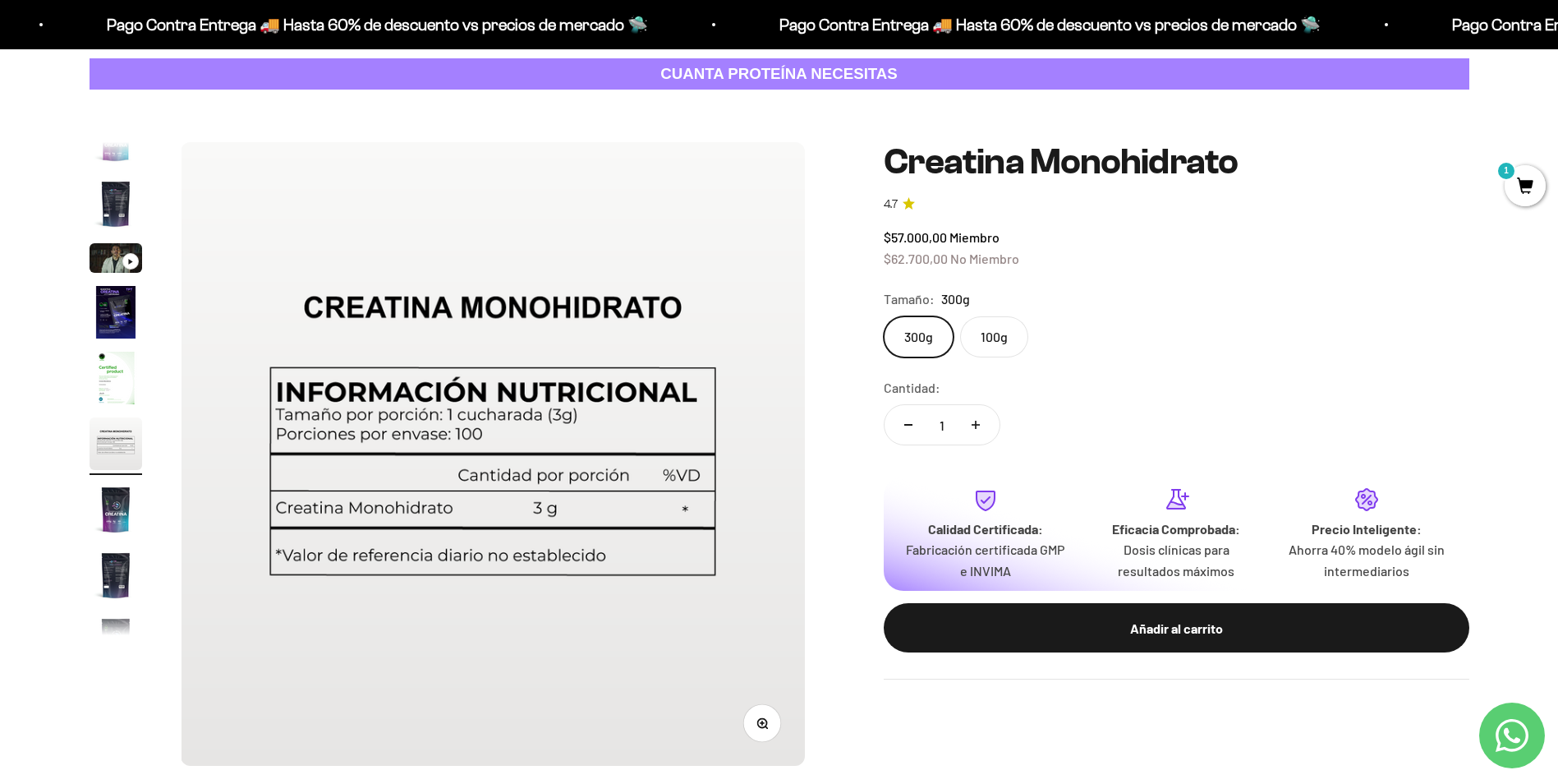
click at [108, 322] on img "Ir al artículo 4" at bounding box center [116, 312] width 53 height 53
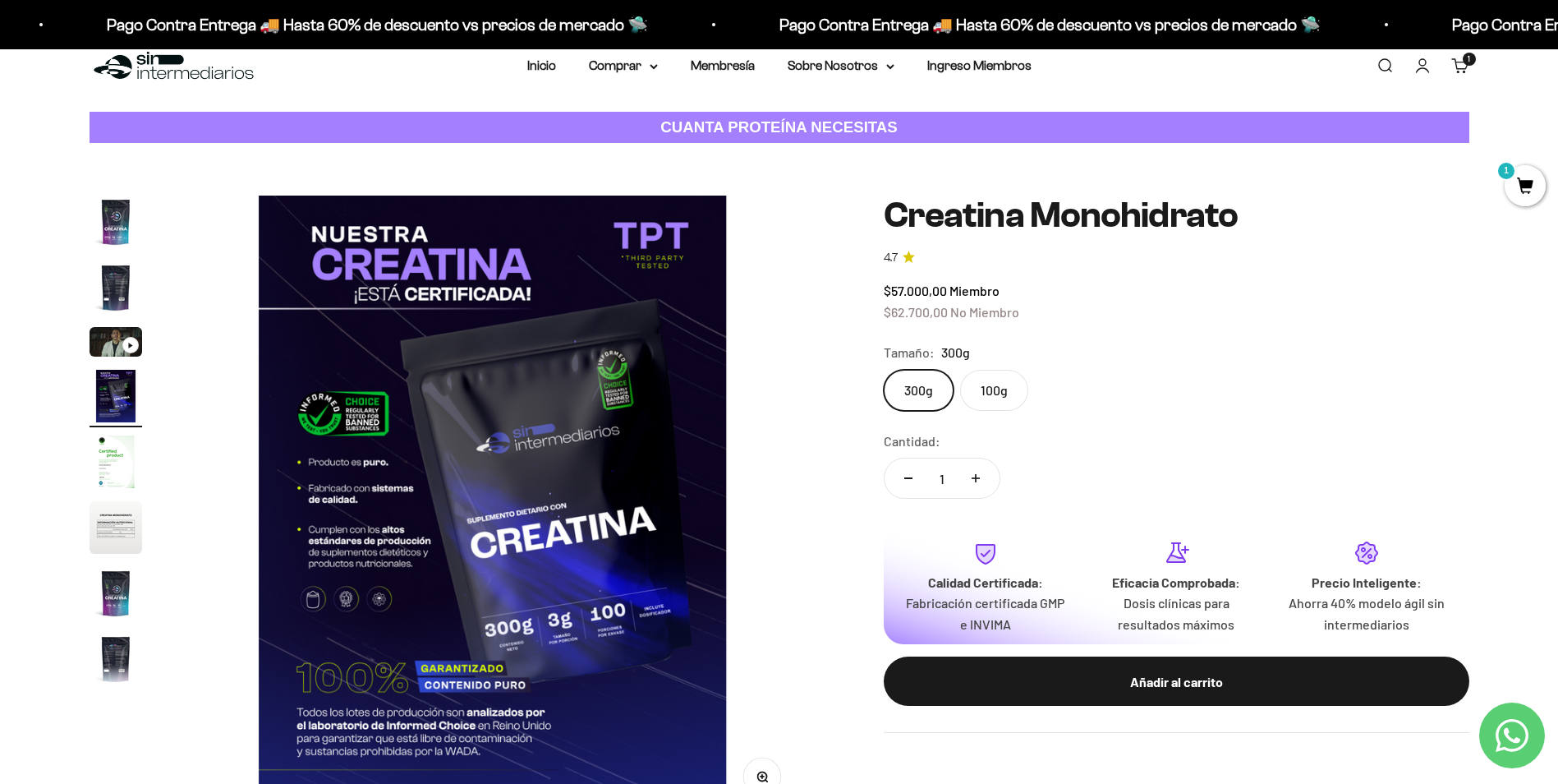
scroll to position [0, 0]
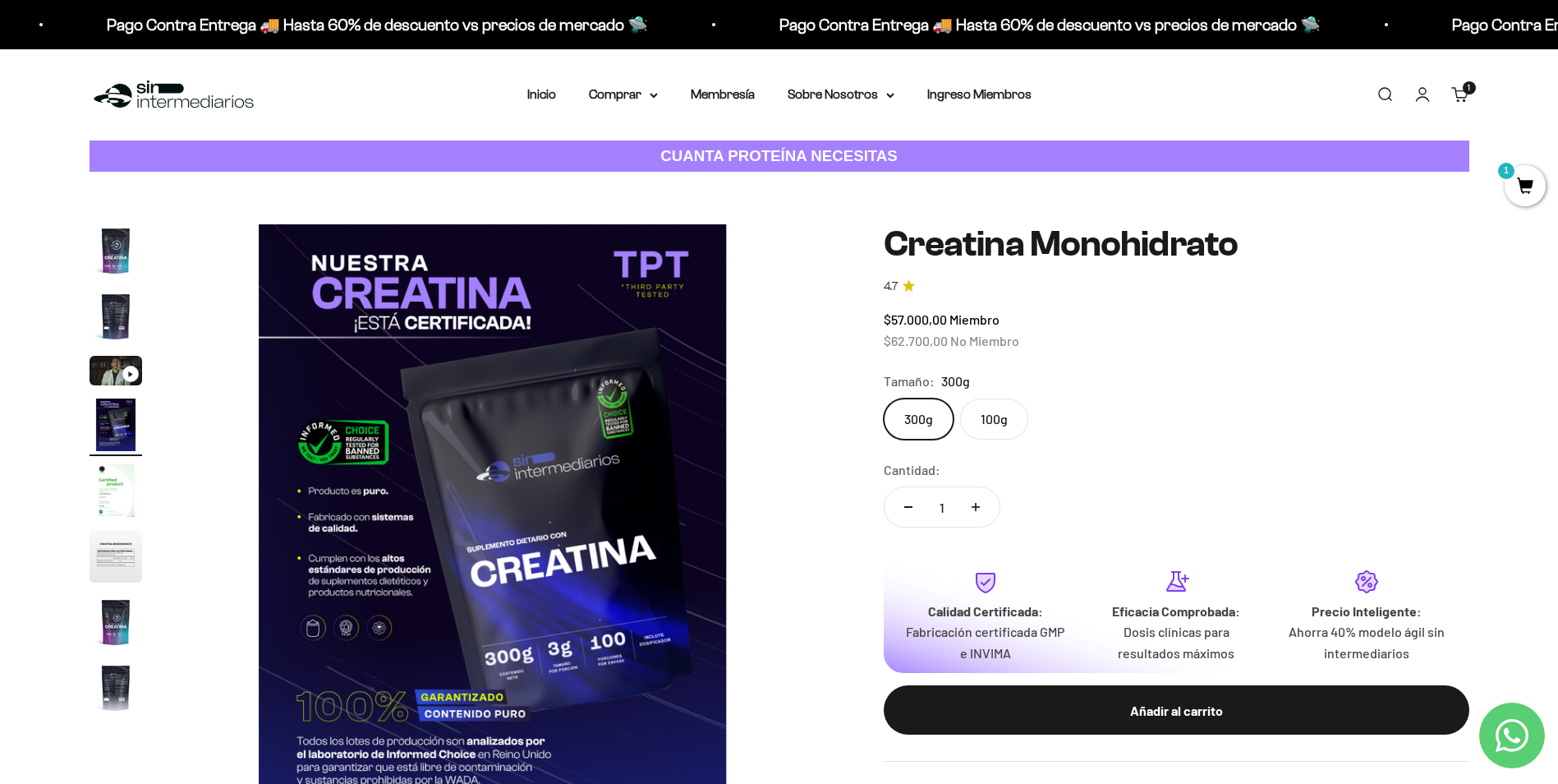
click at [97, 270] on img "Ir al artículo 1" at bounding box center [116, 250] width 53 height 53
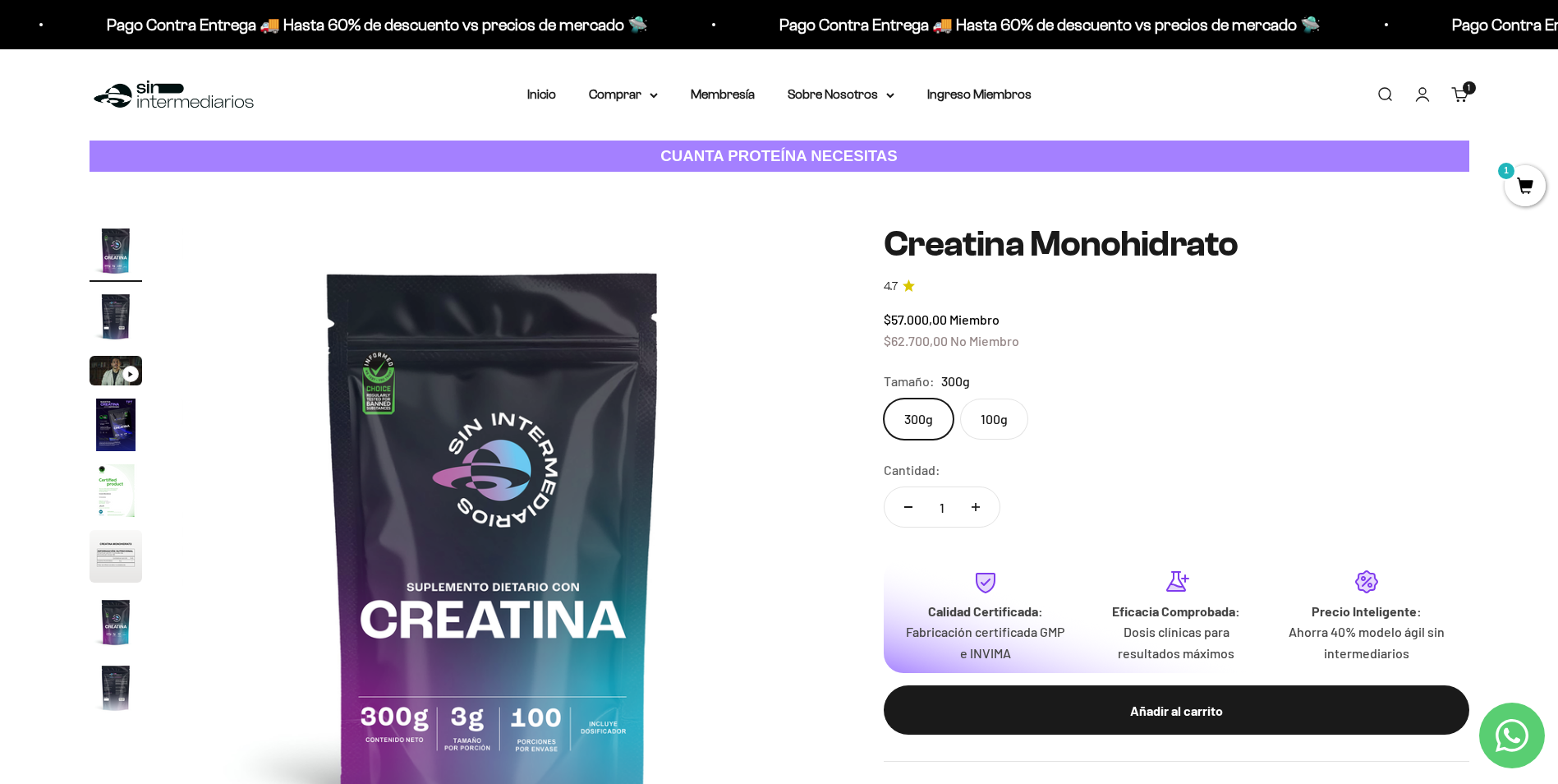
click at [116, 300] on img "Ir al artículo 2" at bounding box center [116, 316] width 53 height 53
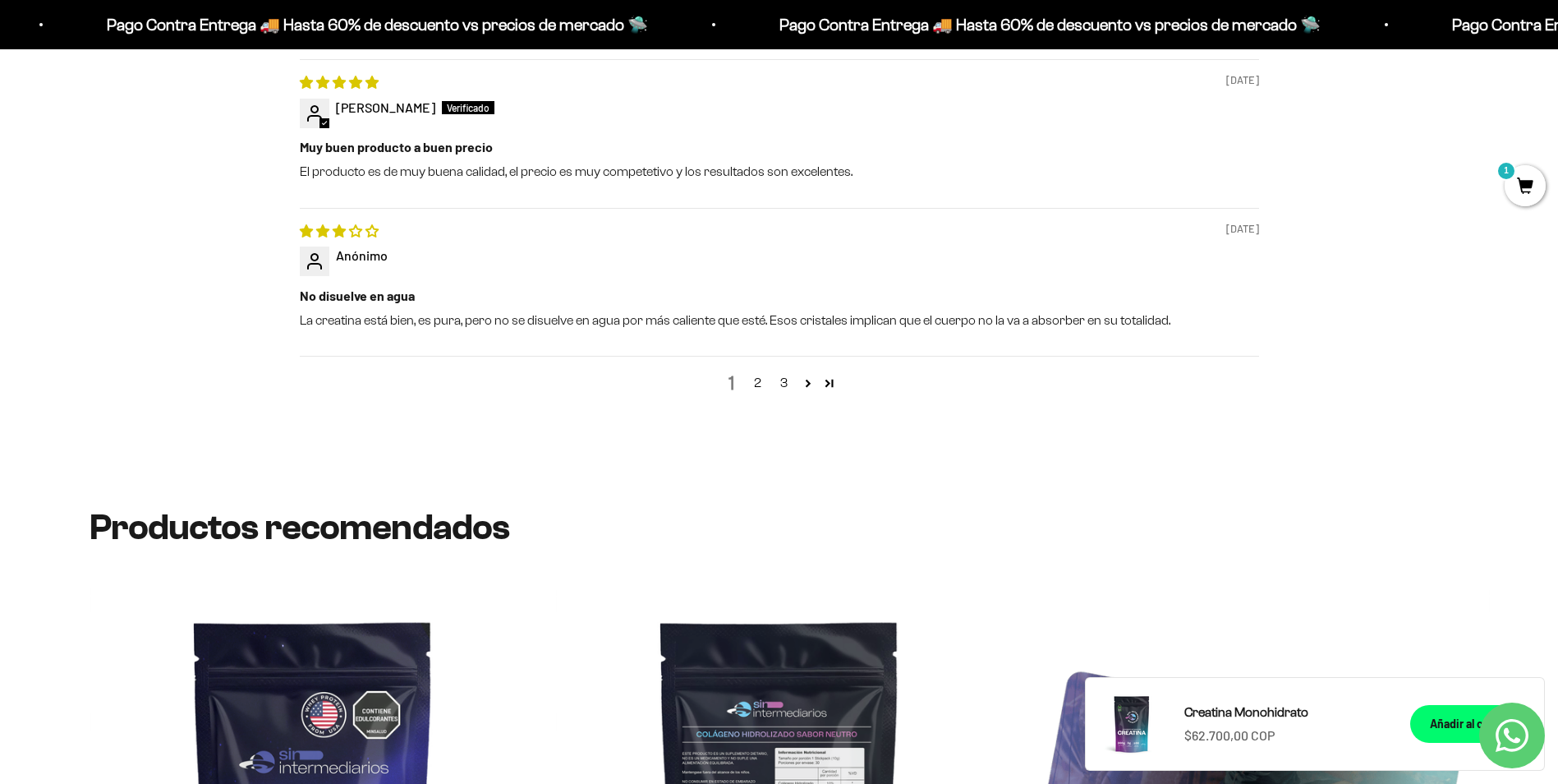
scroll to position [2711, 0]
